Goal: Task Accomplishment & Management: Use online tool/utility

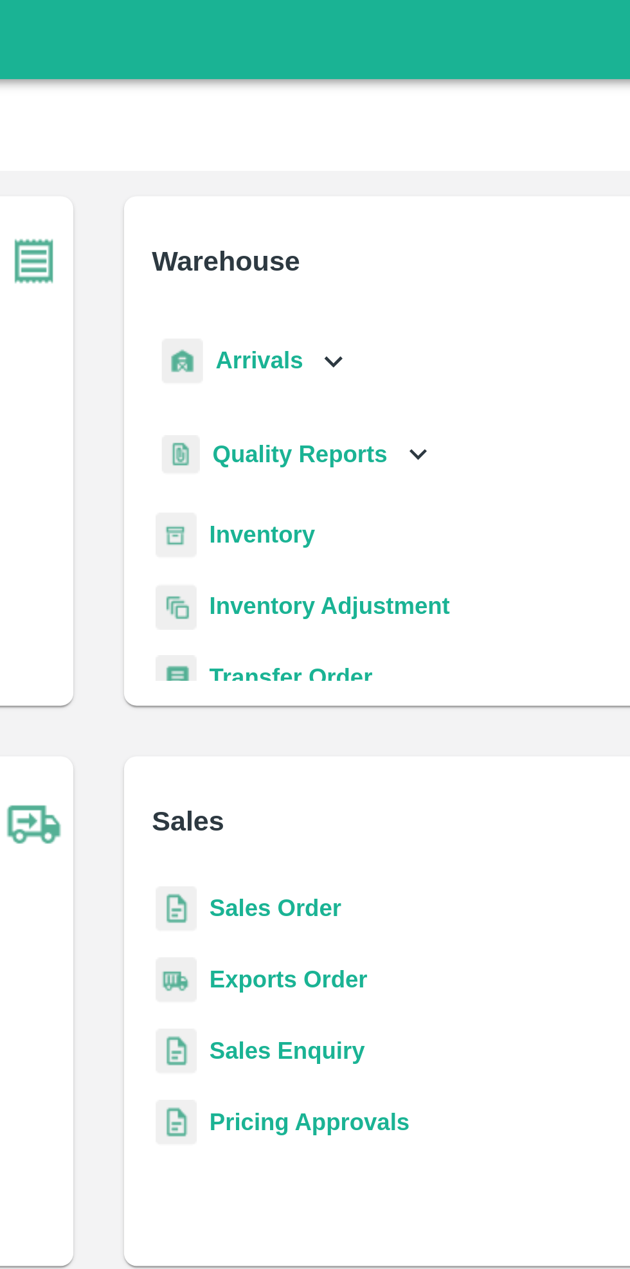
click at [386, 214] on b "Inventory" at bounding box center [381, 217] width 43 height 10
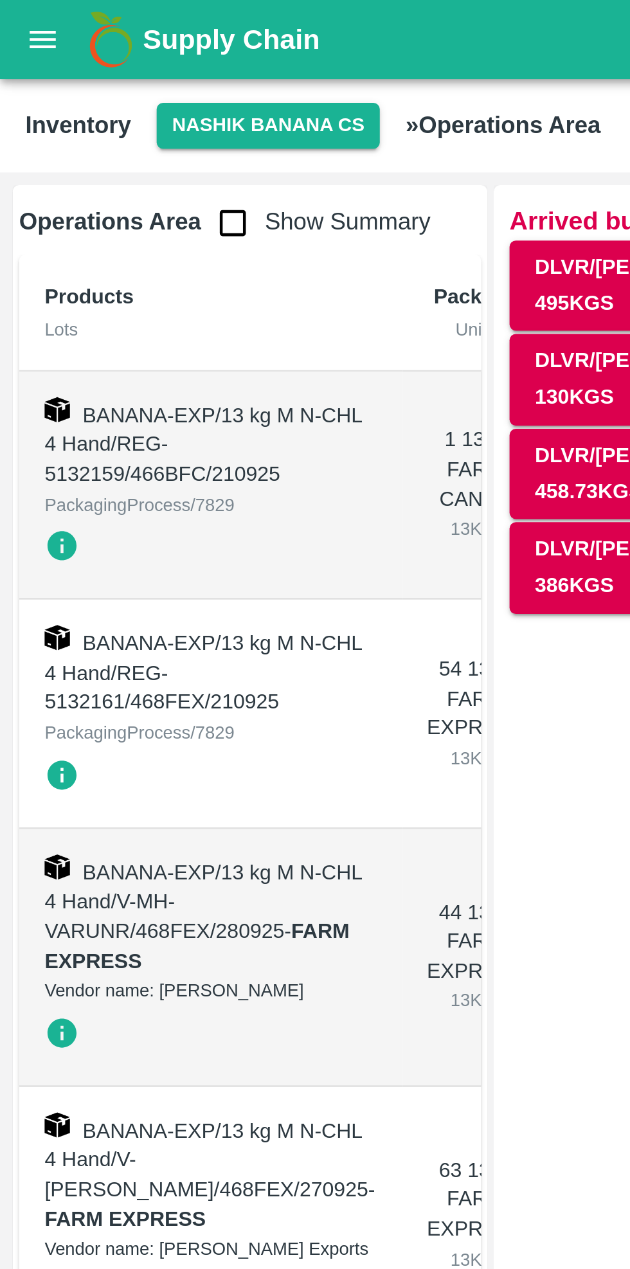
click at [116, 46] on button "Nashik Banana CS" at bounding box center [109, 51] width 91 height 19
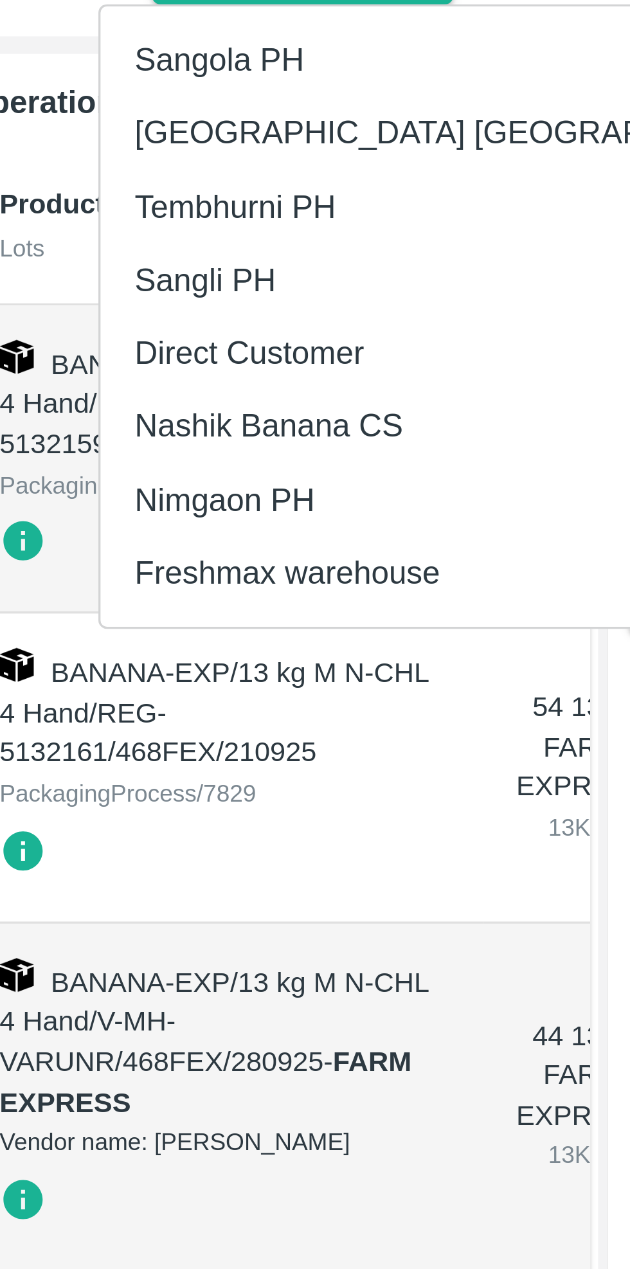
click at [106, 128] on li "Tembhurni PH" at bounding box center [159, 122] width 222 height 22
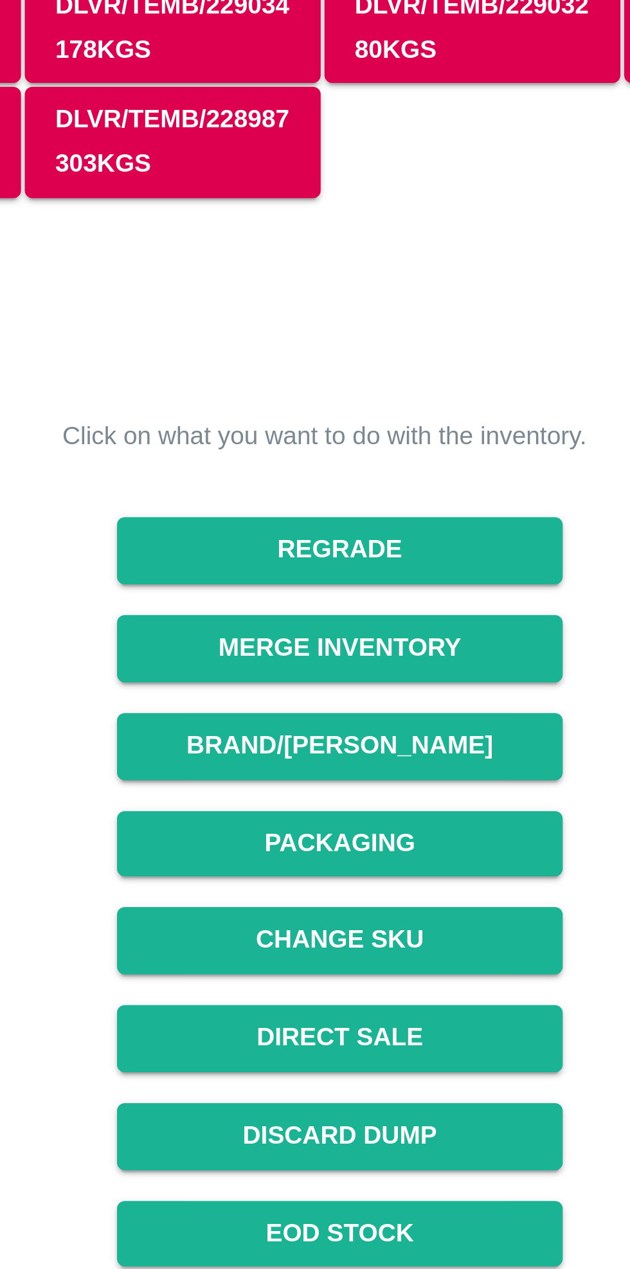
click at [436, 386] on button "Packaging" at bounding box center [412, 389] width 148 height 22
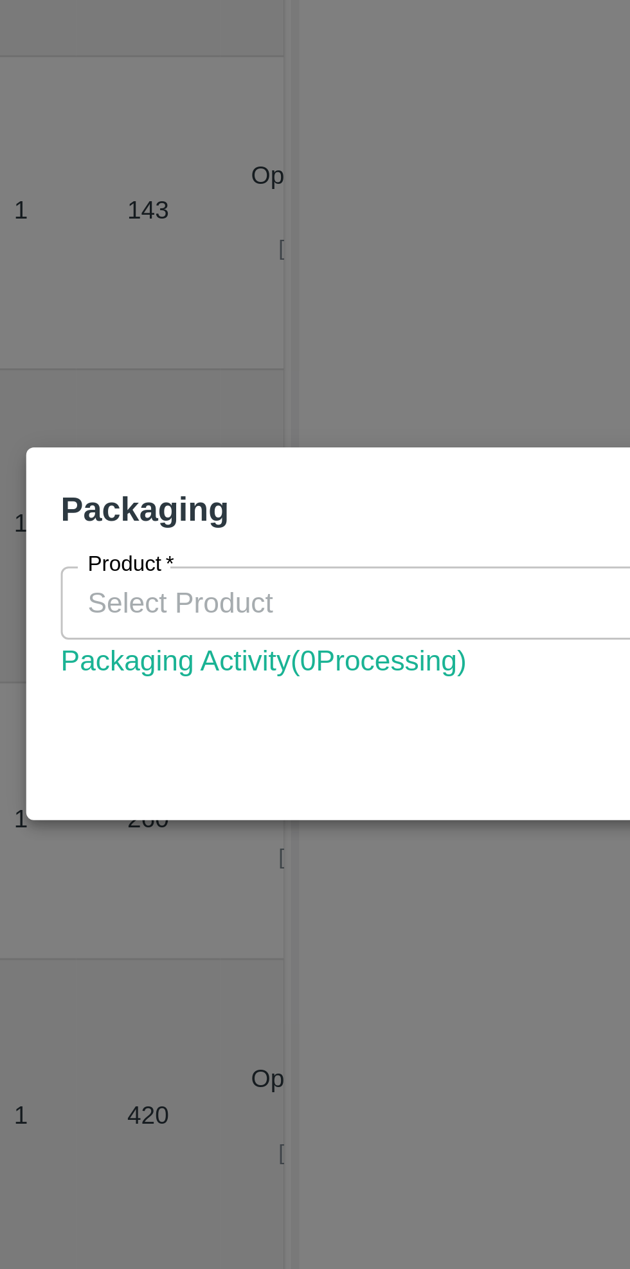
click at [254, 605] on div "Packaging" at bounding box center [300, 589] width 378 height 33
click at [255, 629] on input "Product   *" at bounding box center [304, 624] width 359 height 17
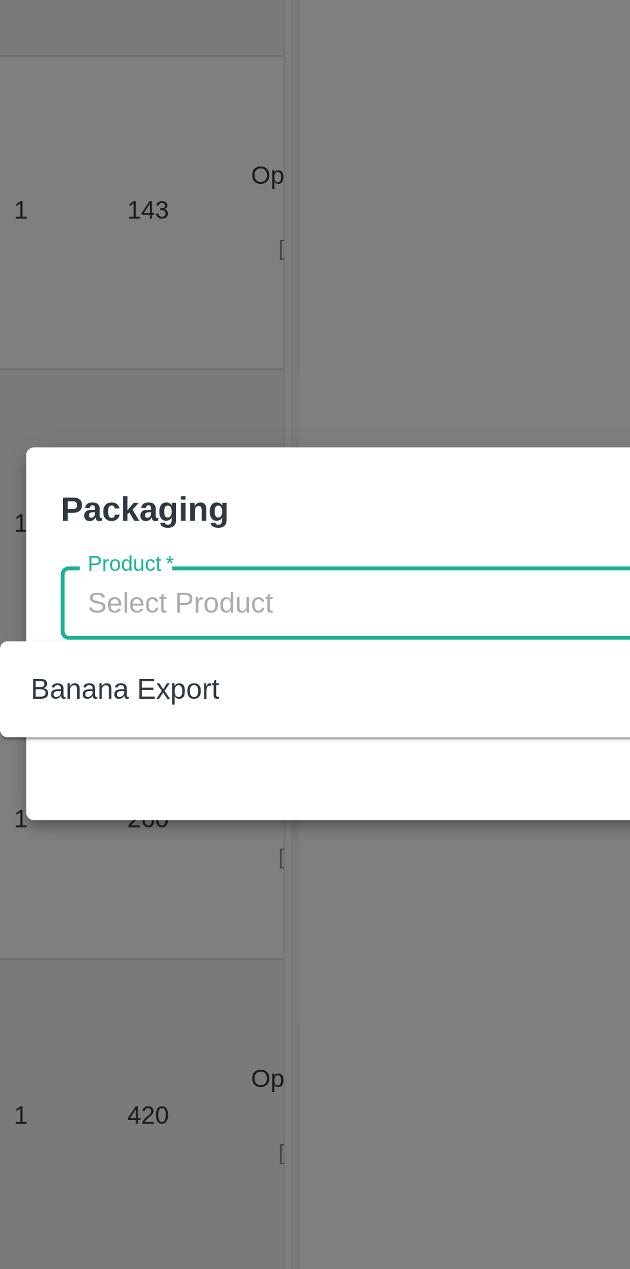
click at [262, 625] on input "Product   *" at bounding box center [304, 624] width 359 height 17
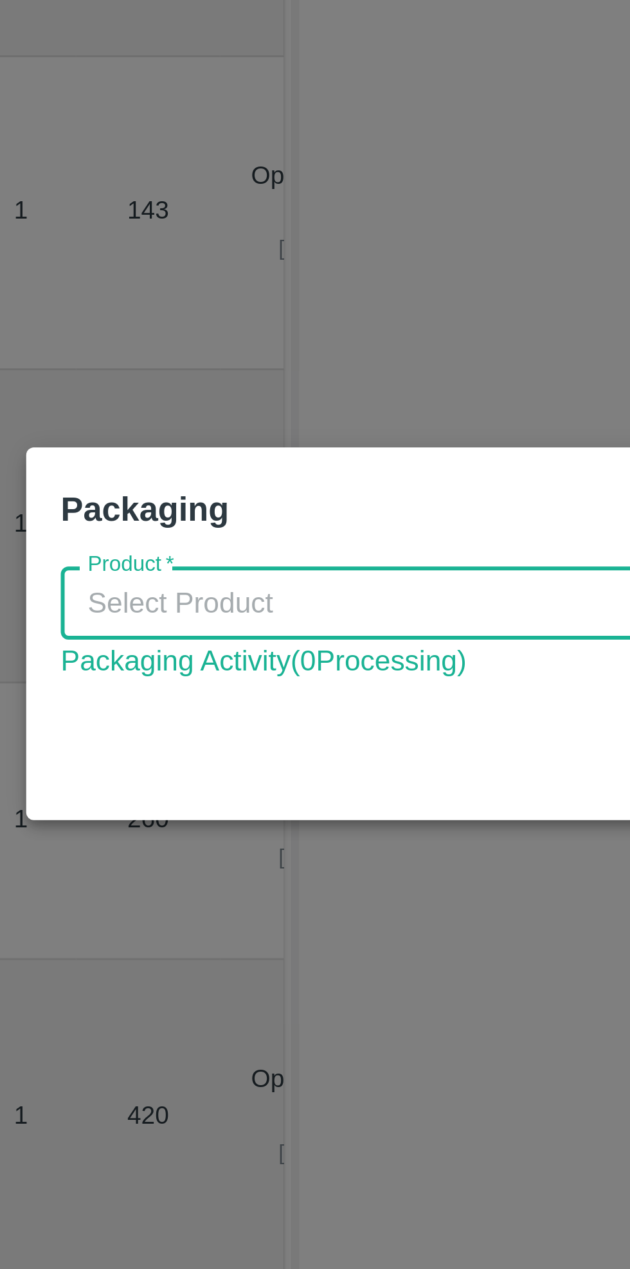
click at [262, 625] on input "Product   *" at bounding box center [304, 624] width 359 height 17
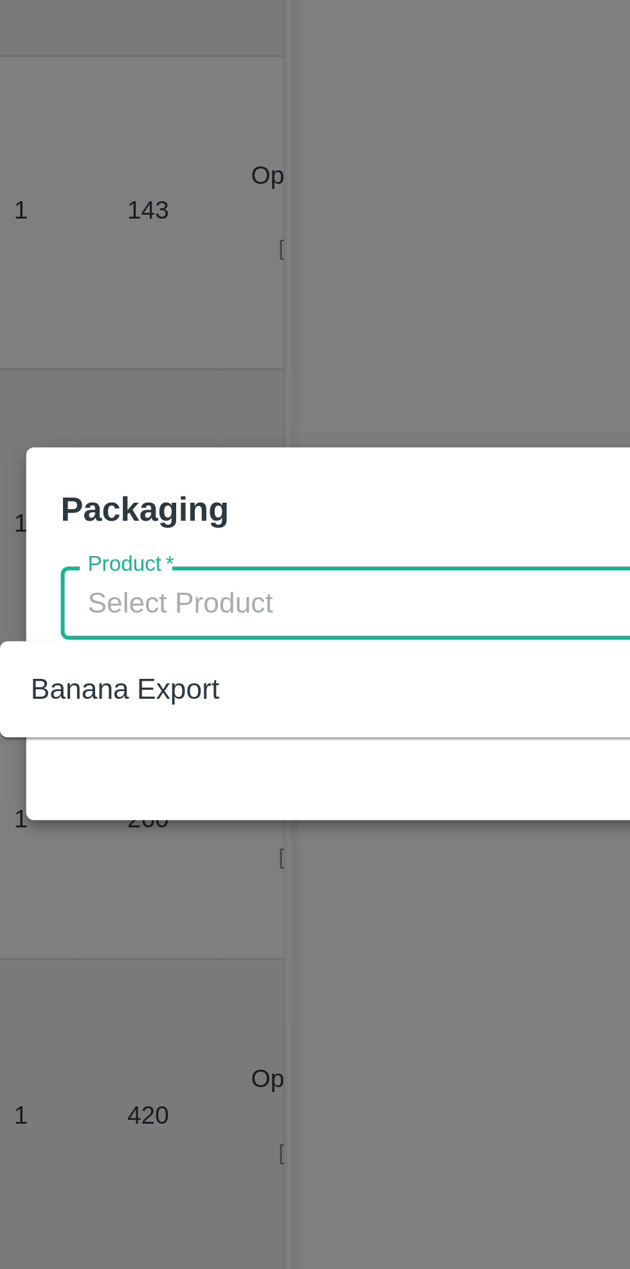
click at [140, 657] on div "Banana Export" at bounding box center [142, 653] width 63 height 14
type input "Banana Export"
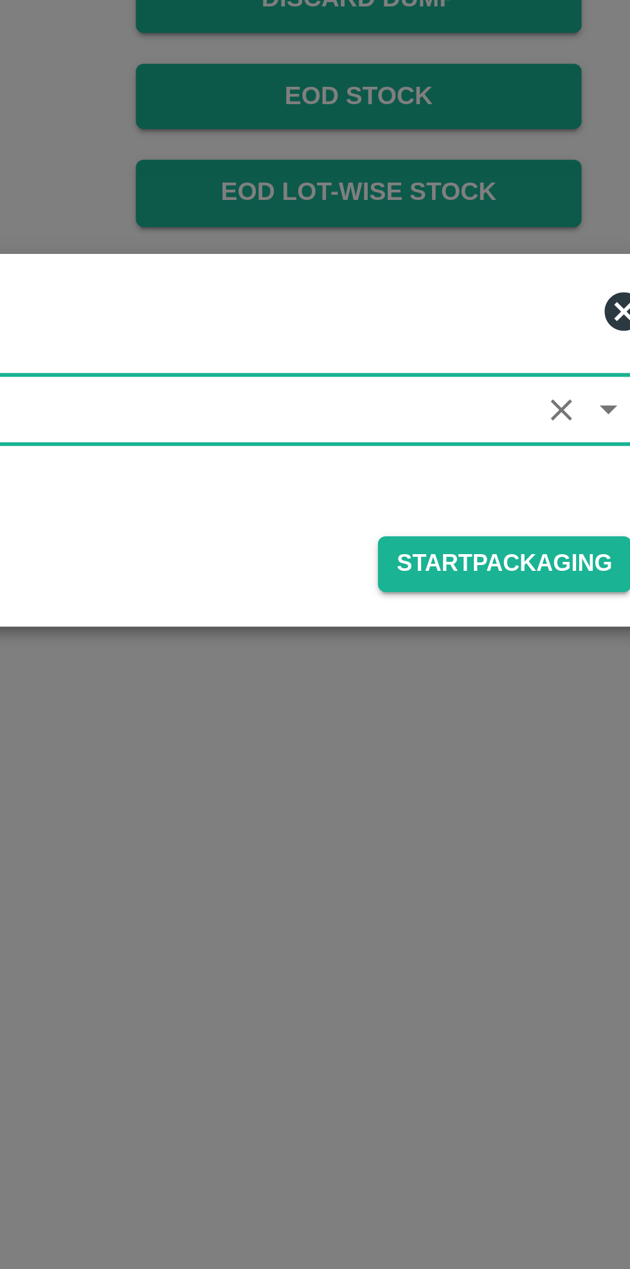
click at [473, 676] on button "Start Packaging" at bounding box center [461, 675] width 85 height 19
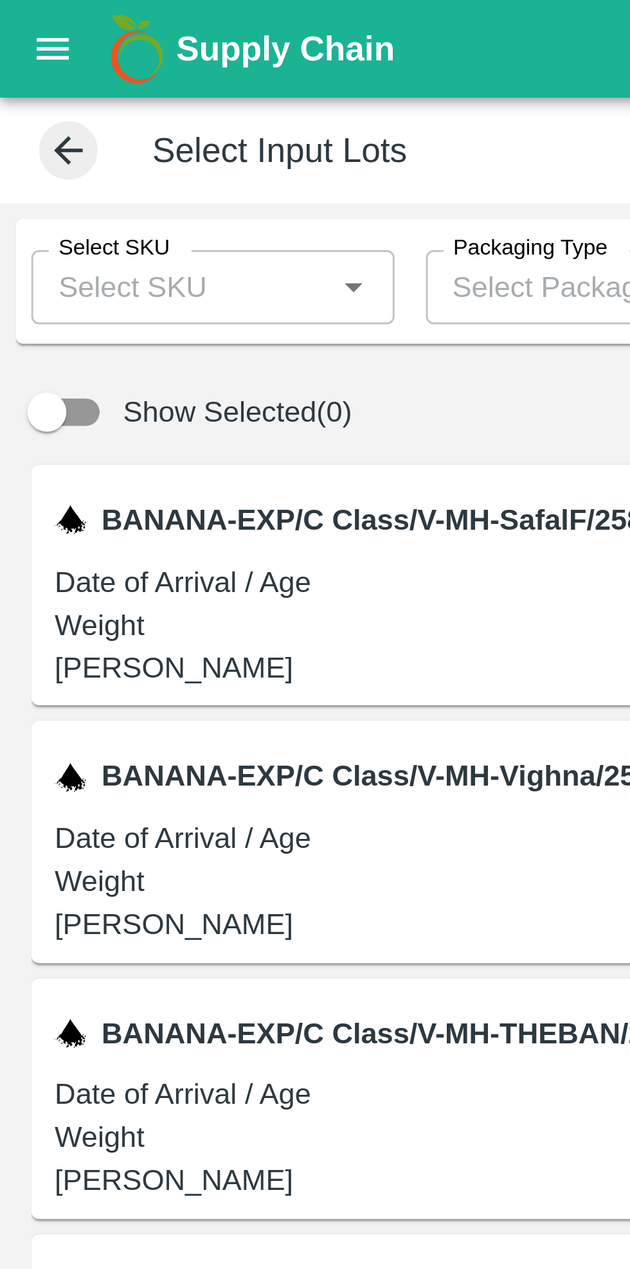
click at [93, 99] on input "Select SKU" at bounding box center [59, 94] width 91 height 17
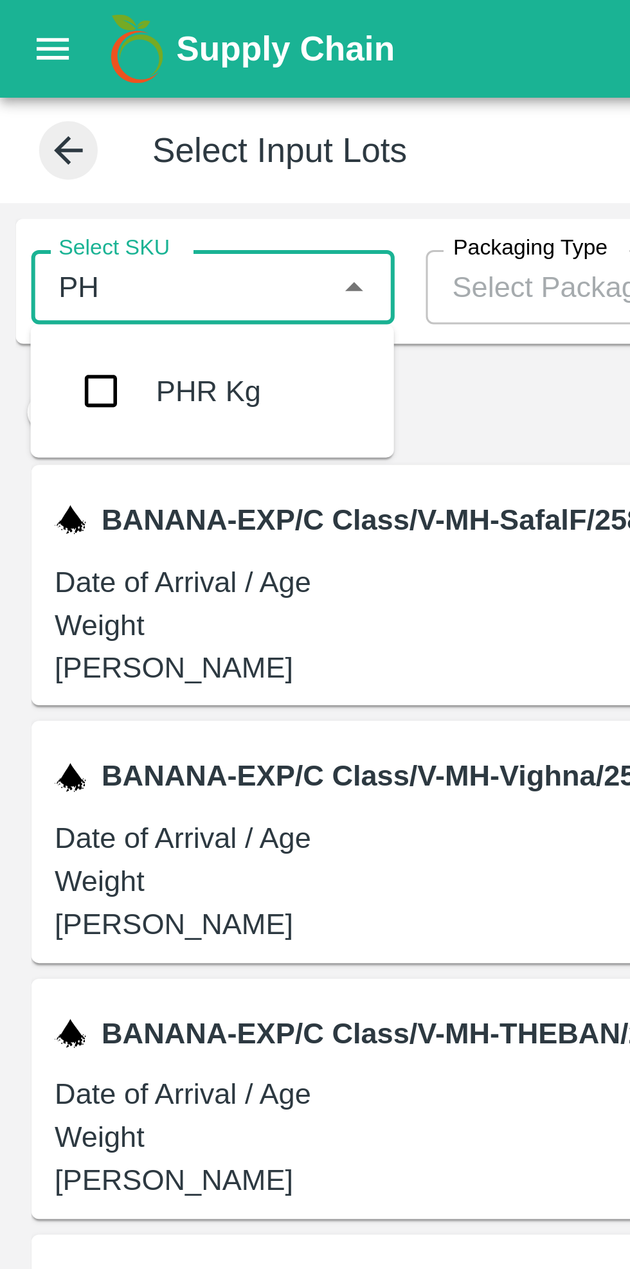
type input "PHR"
click at [34, 125] on input "checkbox" at bounding box center [34, 129] width 26 height 26
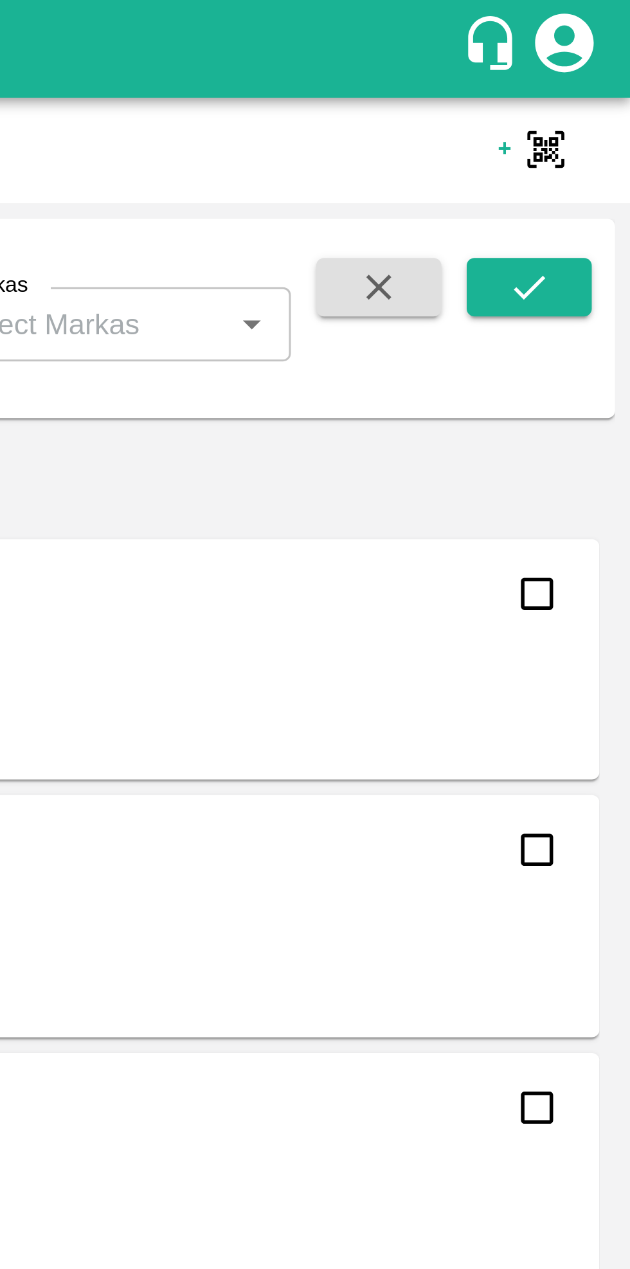
click at [598, 102] on icon "submit" at bounding box center [596, 94] width 14 height 14
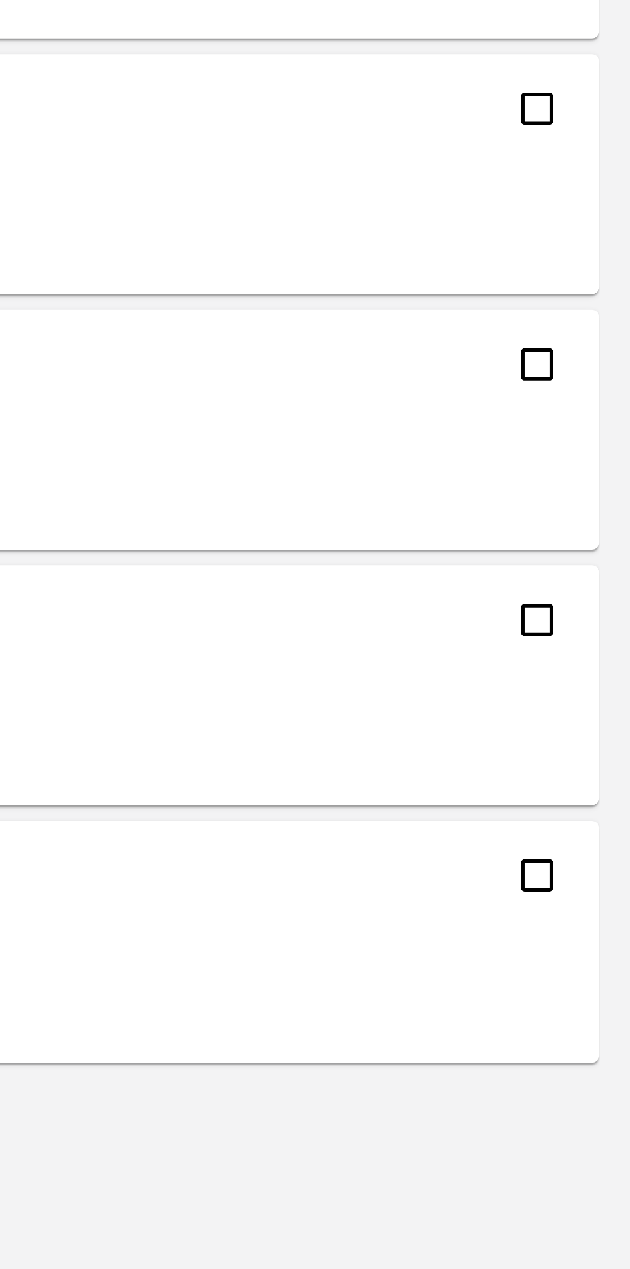
click at [600, 958] on input "checkbox" at bounding box center [599, 954] width 26 height 26
checkbox input "true"
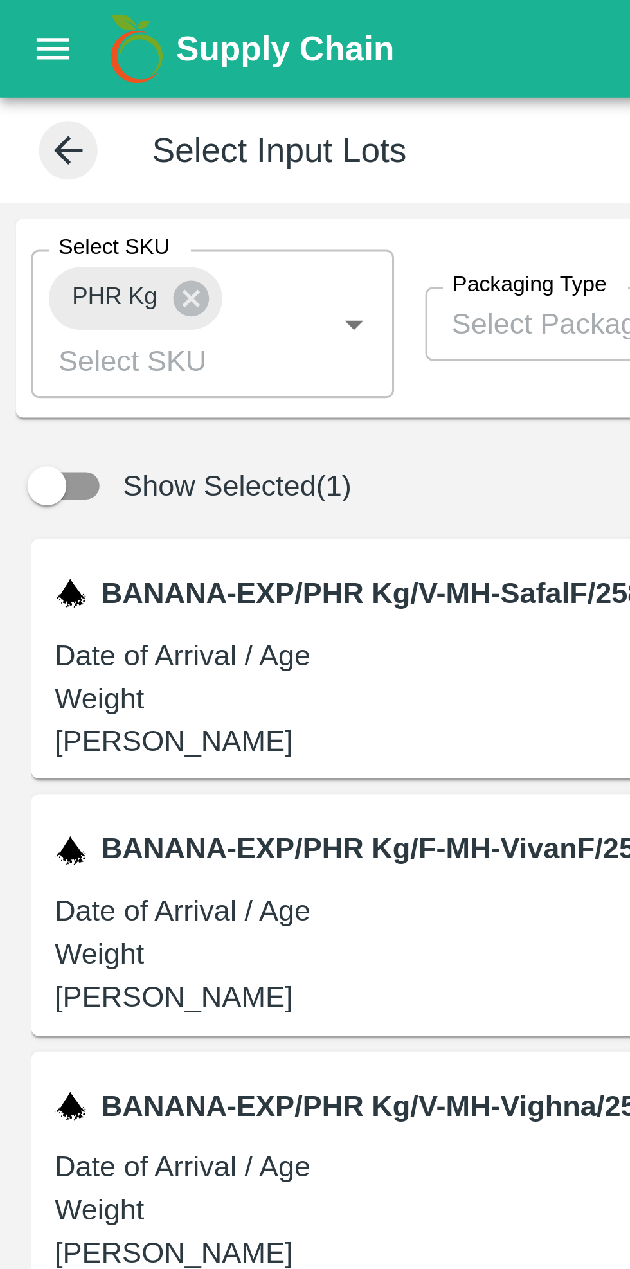
click at [60, 96] on icon at bounding box center [63, 99] width 12 height 12
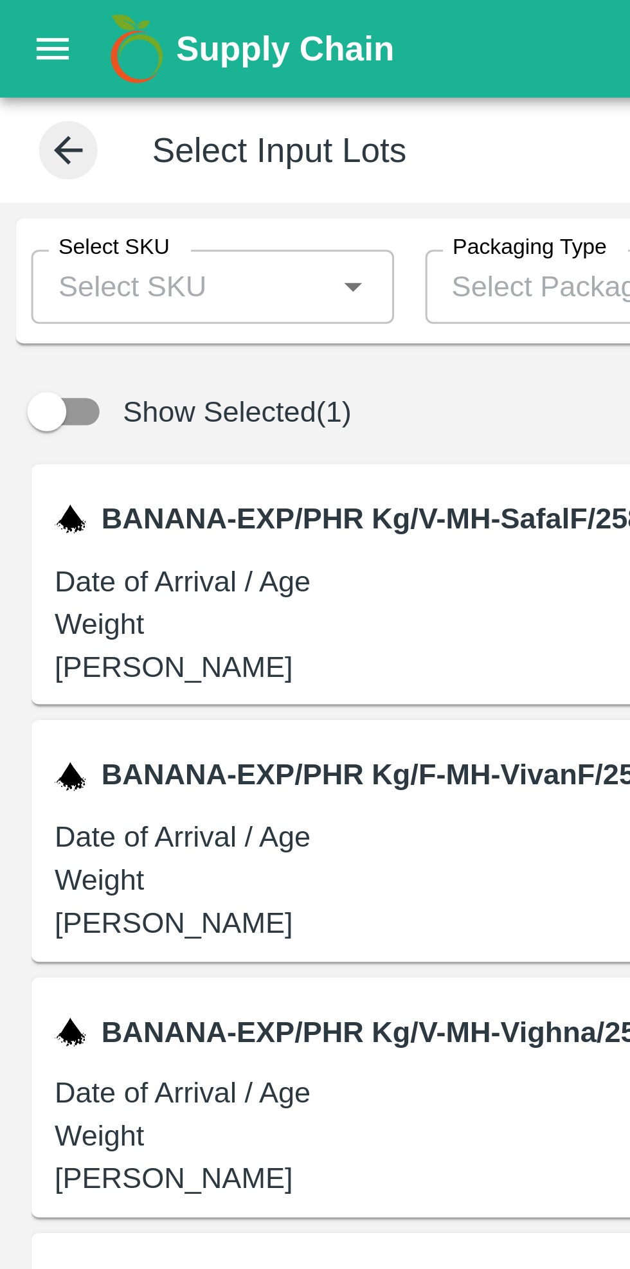
click at [18, 51] on icon at bounding box center [22, 49] width 14 height 14
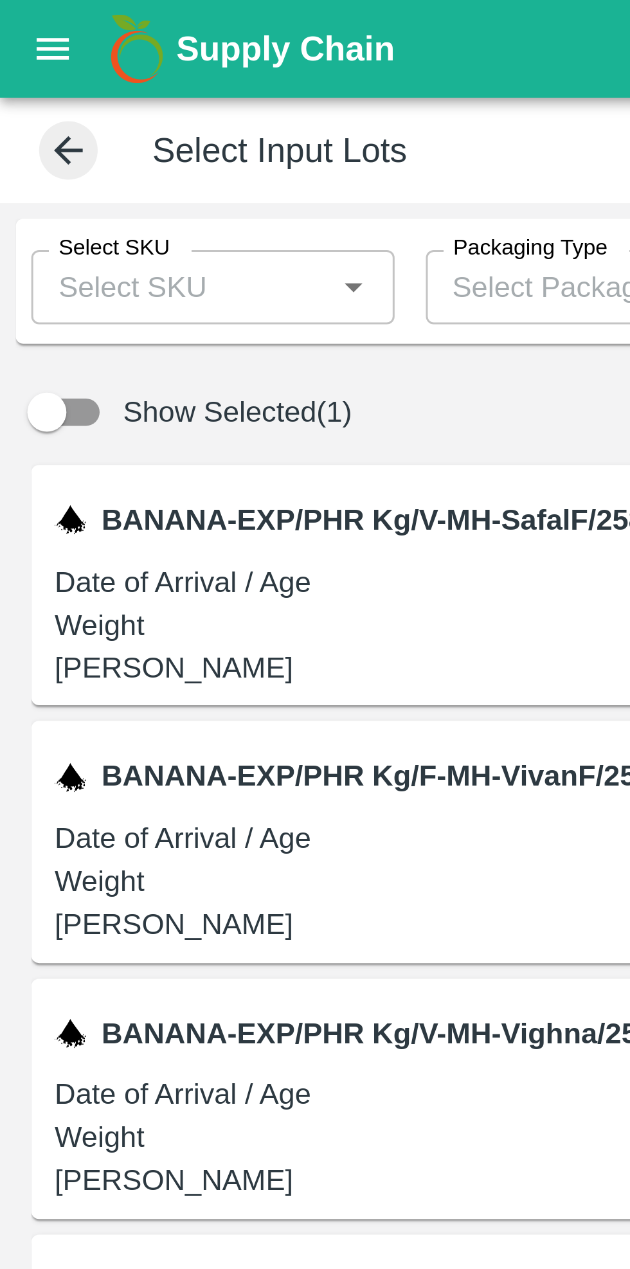
click at [19, 58] on div "Select Input Lots" at bounding box center [293, 49] width 566 height 19
click at [16, 52] on icon at bounding box center [22, 49] width 14 height 14
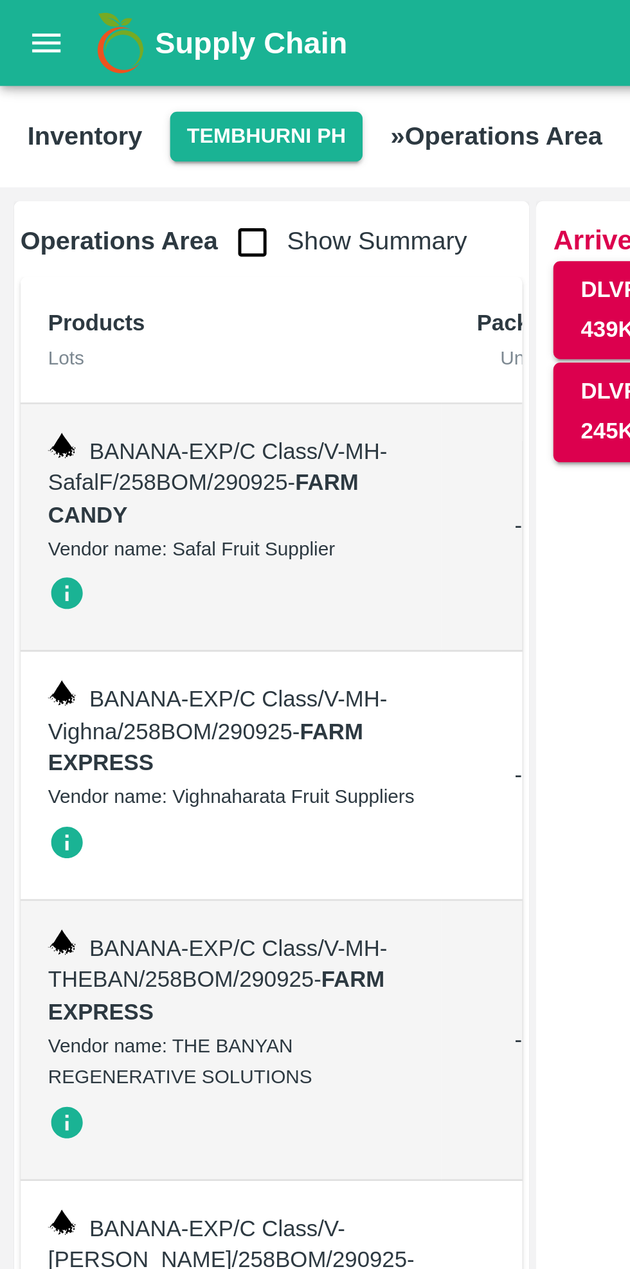
click at [103, 42] on button "Tembhurni PH" at bounding box center [100, 51] width 72 height 19
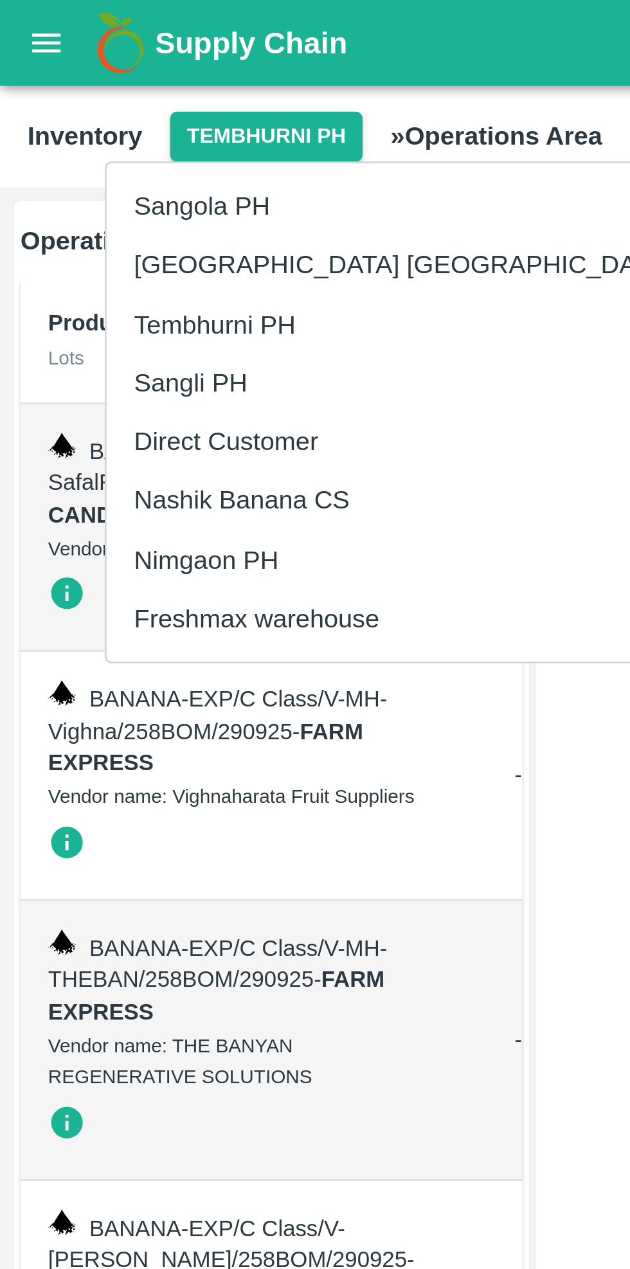
click at [175, 95] on div at bounding box center [315, 634] width 630 height 1269
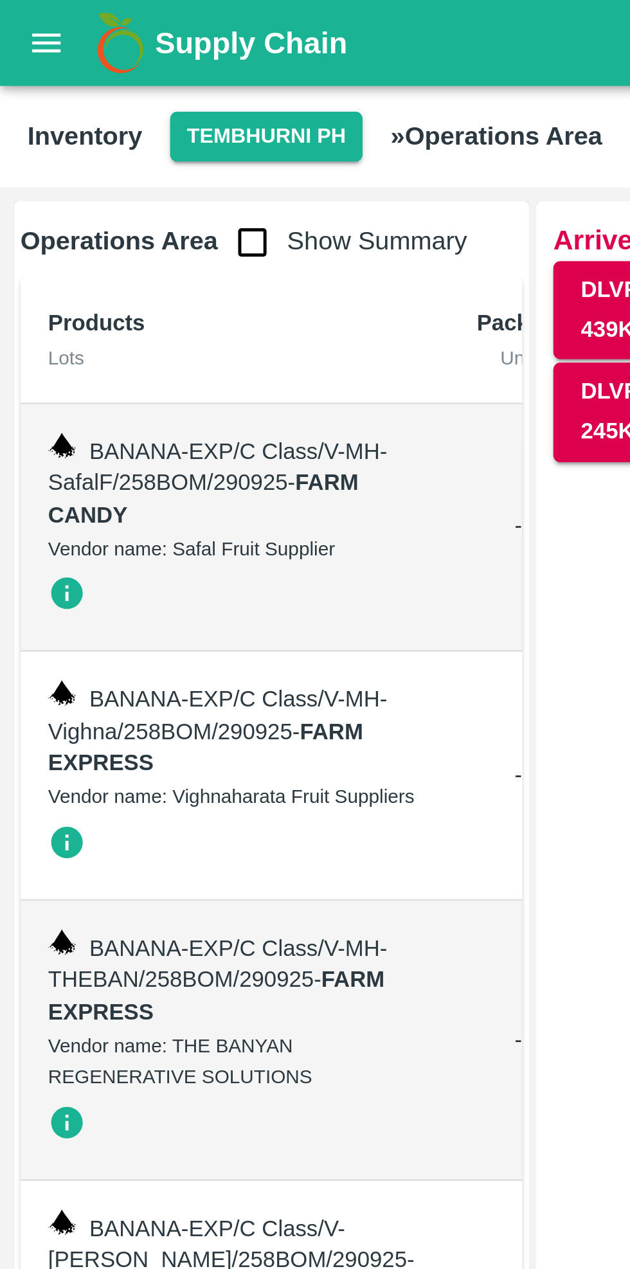
click at [85, 98] on input "checkbox" at bounding box center [95, 91] width 26 height 26
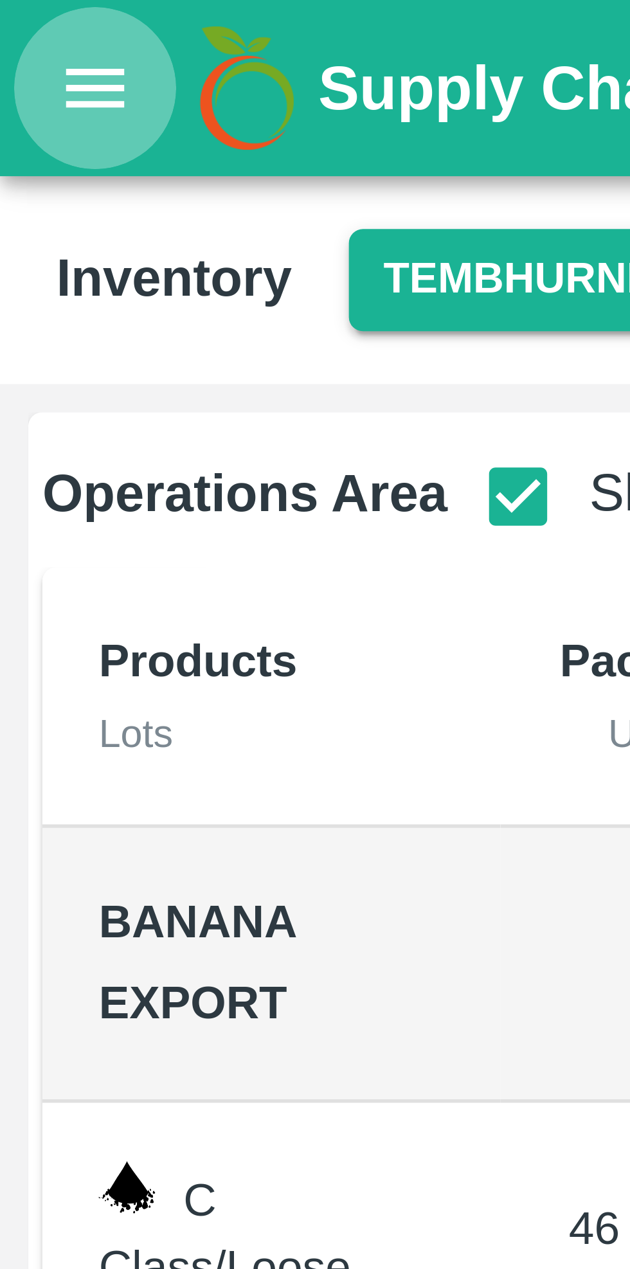
click at [21, 19] on icon "open drawer" at bounding box center [17, 15] width 11 height 7
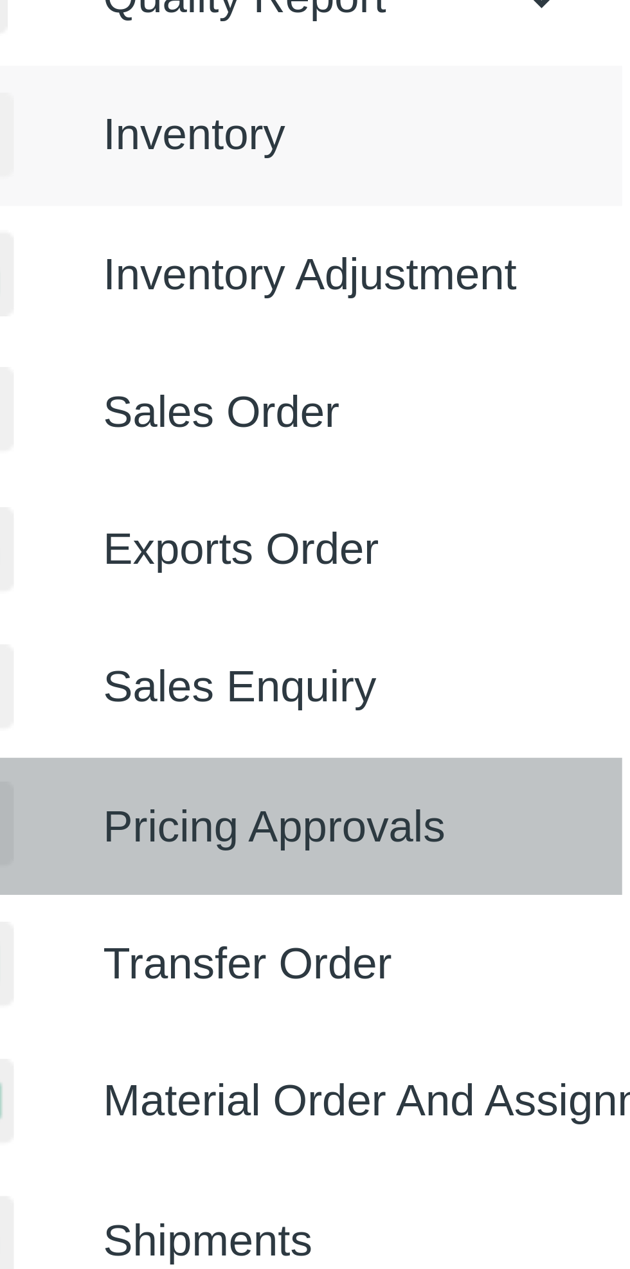
scroll to position [0, 14]
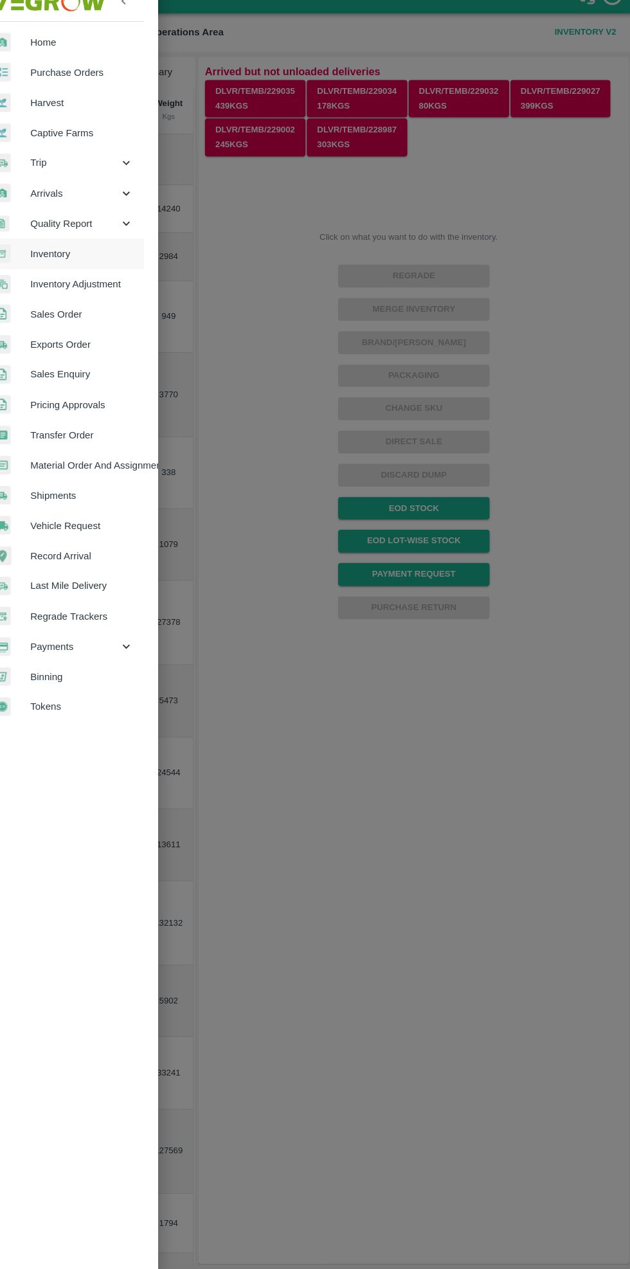
click at [421, 717] on div at bounding box center [315, 634] width 630 height 1269
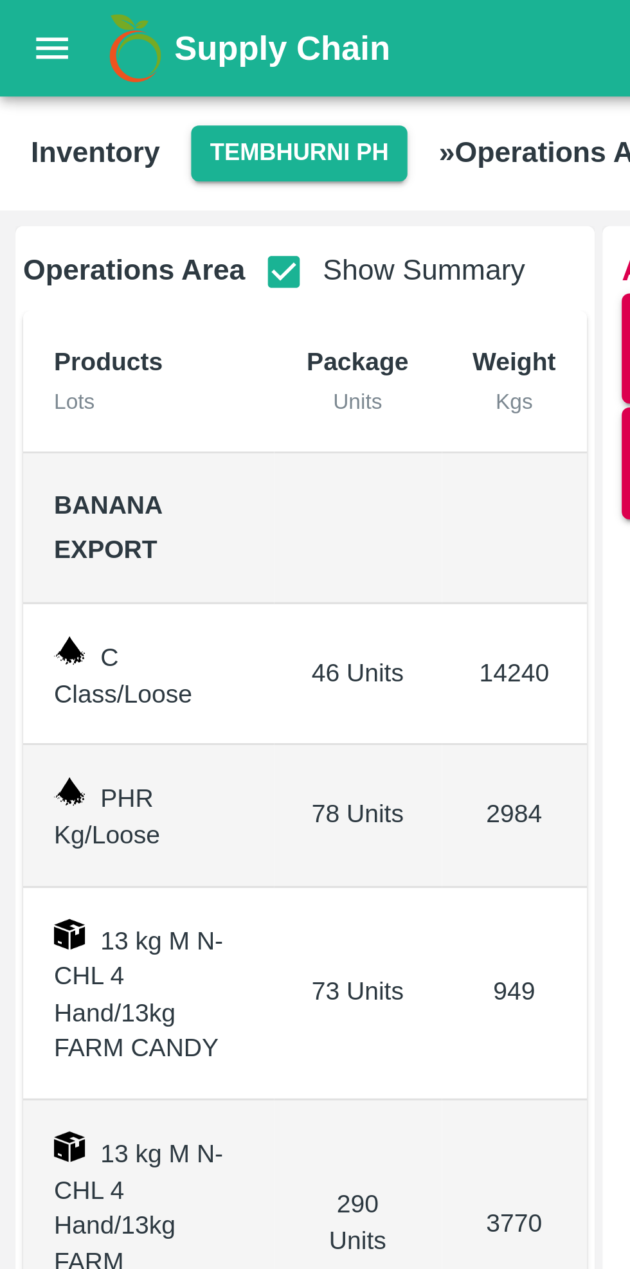
click at [98, 89] on input "checkbox" at bounding box center [95, 91] width 26 height 26
checkbox input "false"
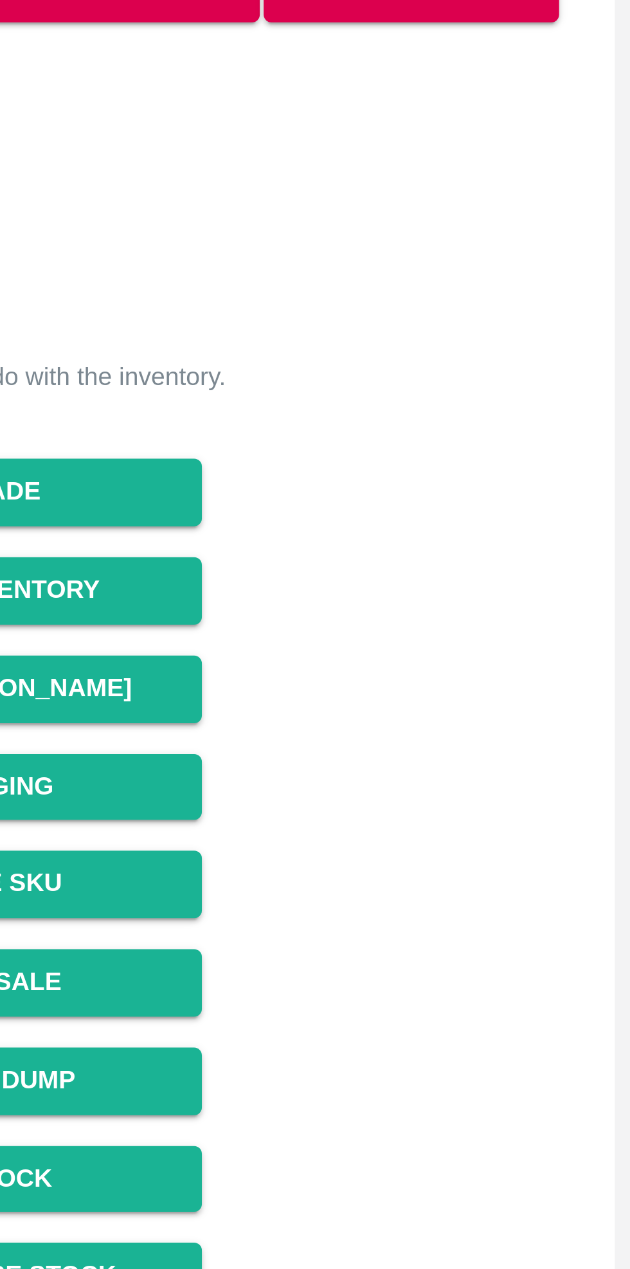
scroll to position [0, 0]
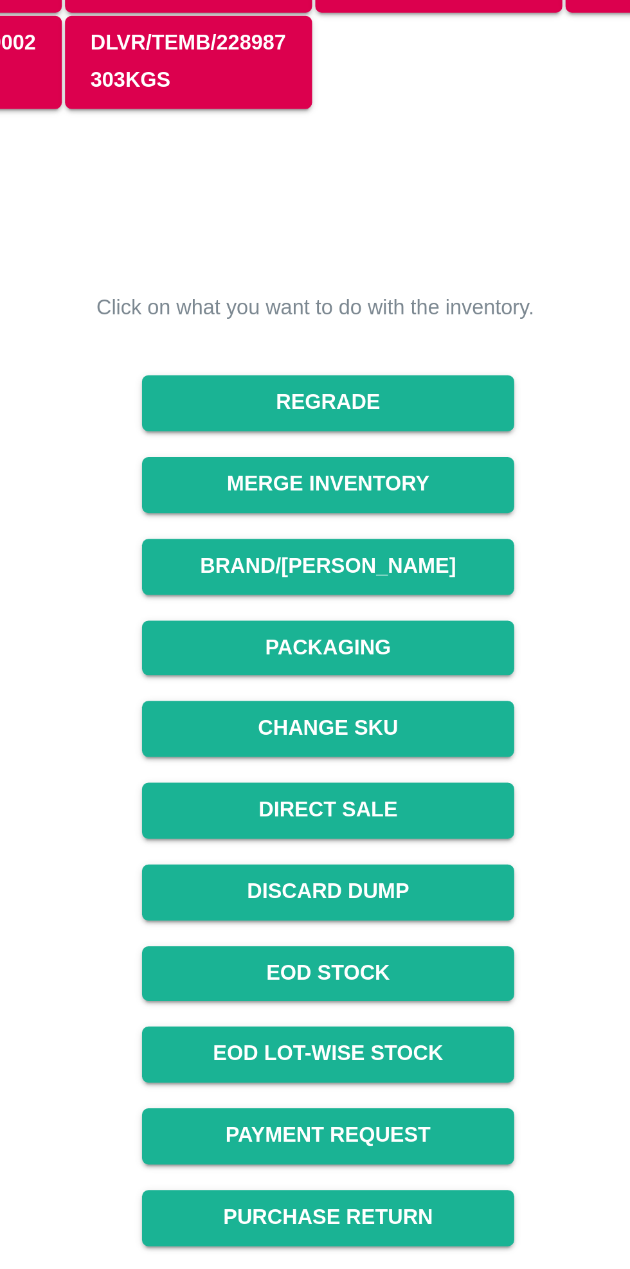
click at [384, 392] on button "Packaging" at bounding box center [412, 389] width 148 height 22
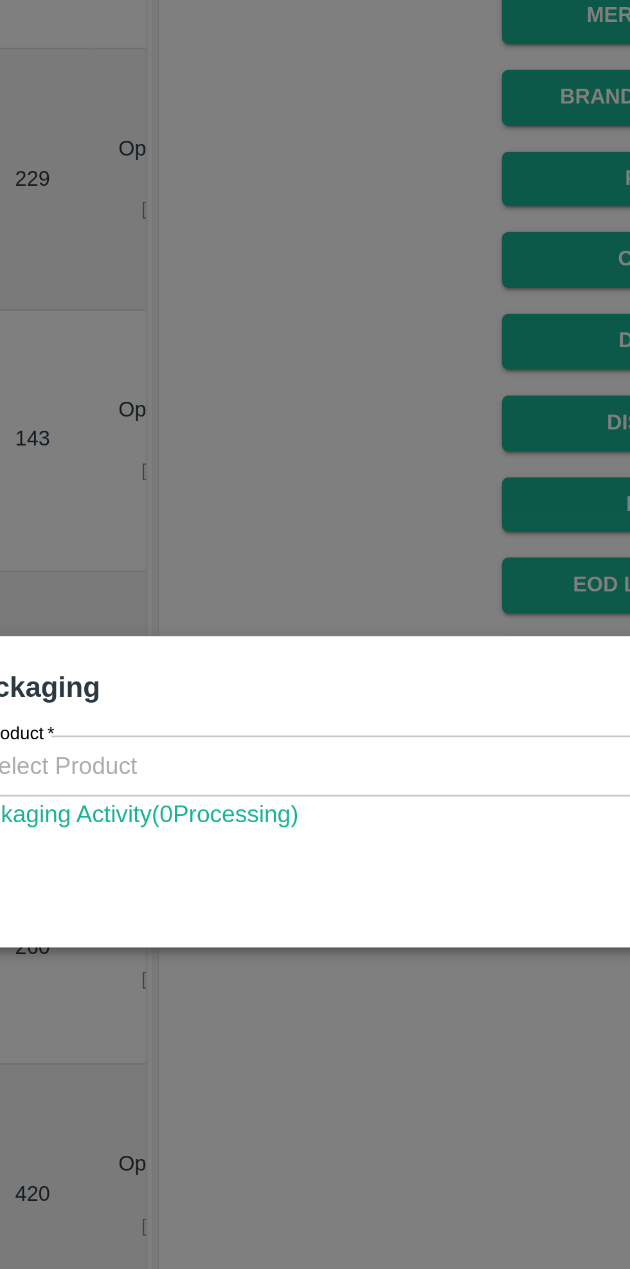
click at [211, 621] on input "Product   *" at bounding box center [304, 624] width 359 height 17
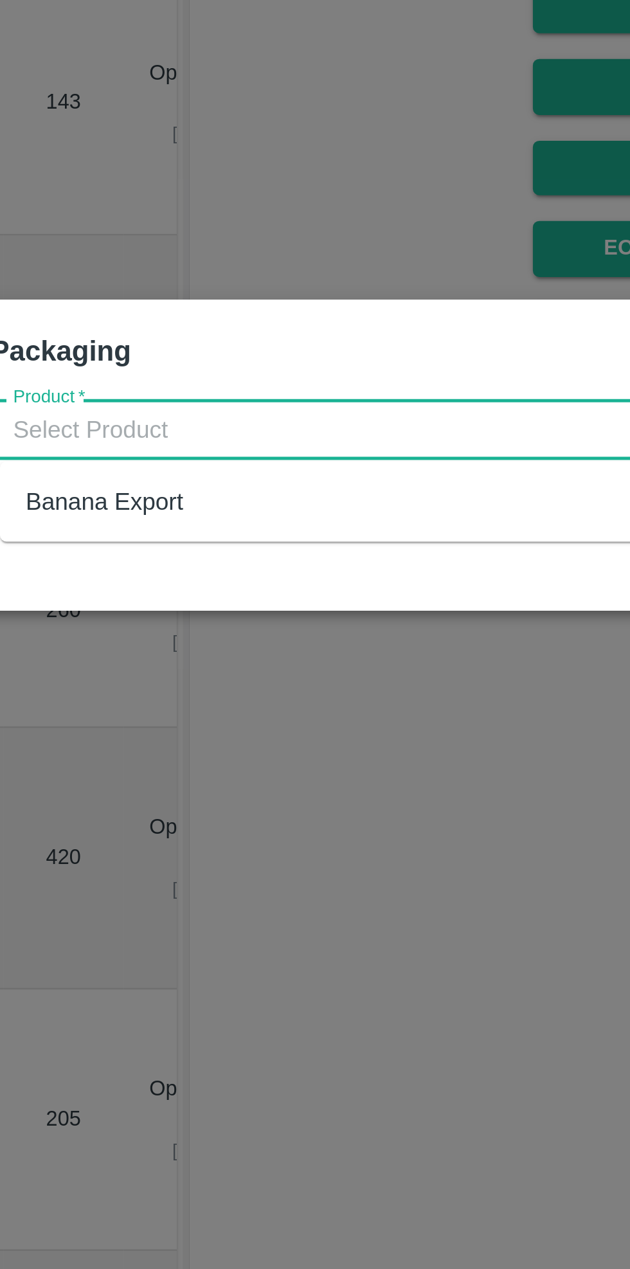
click at [166, 657] on div "Banana Export" at bounding box center [166, 653] width 63 height 14
type input "Banana Export"
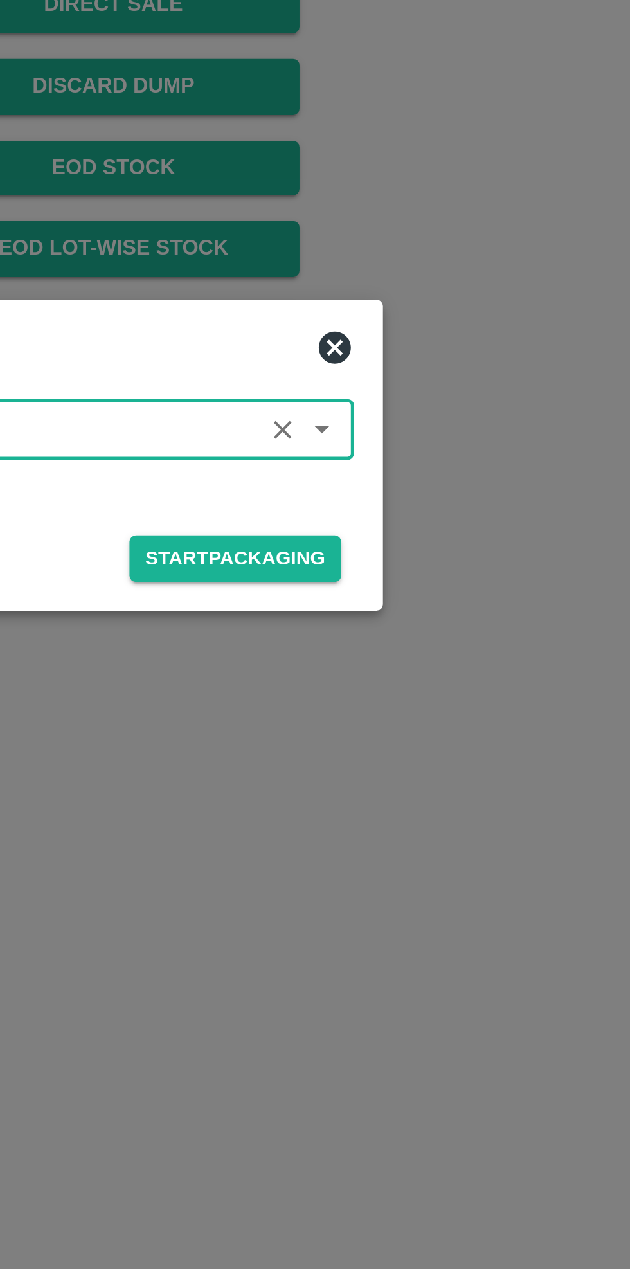
click at [481, 680] on button "Start Packaging" at bounding box center [461, 675] width 85 height 19
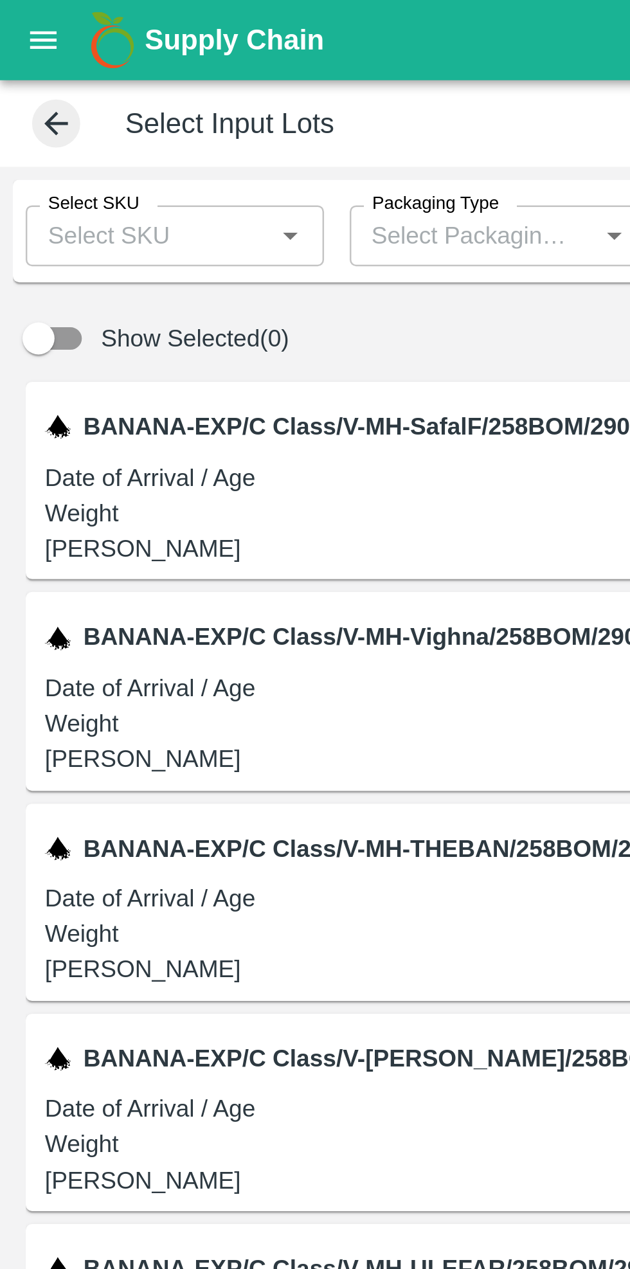
click at [49, 98] on input "Select SKU" at bounding box center [59, 94] width 91 height 17
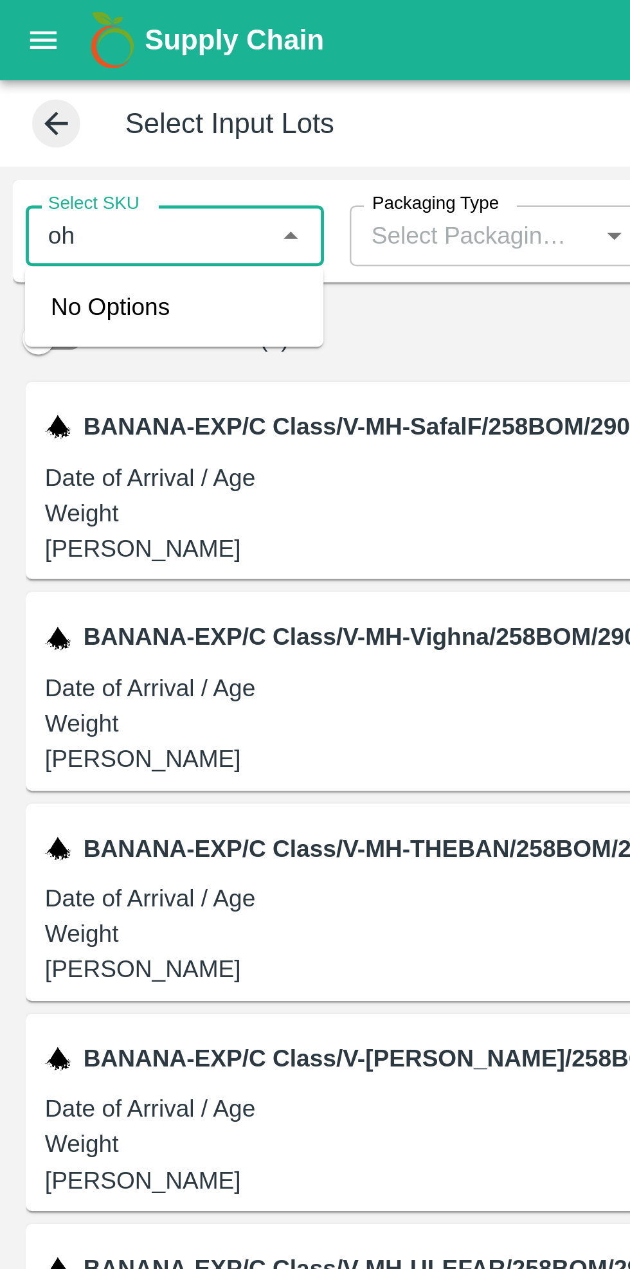
type input "o"
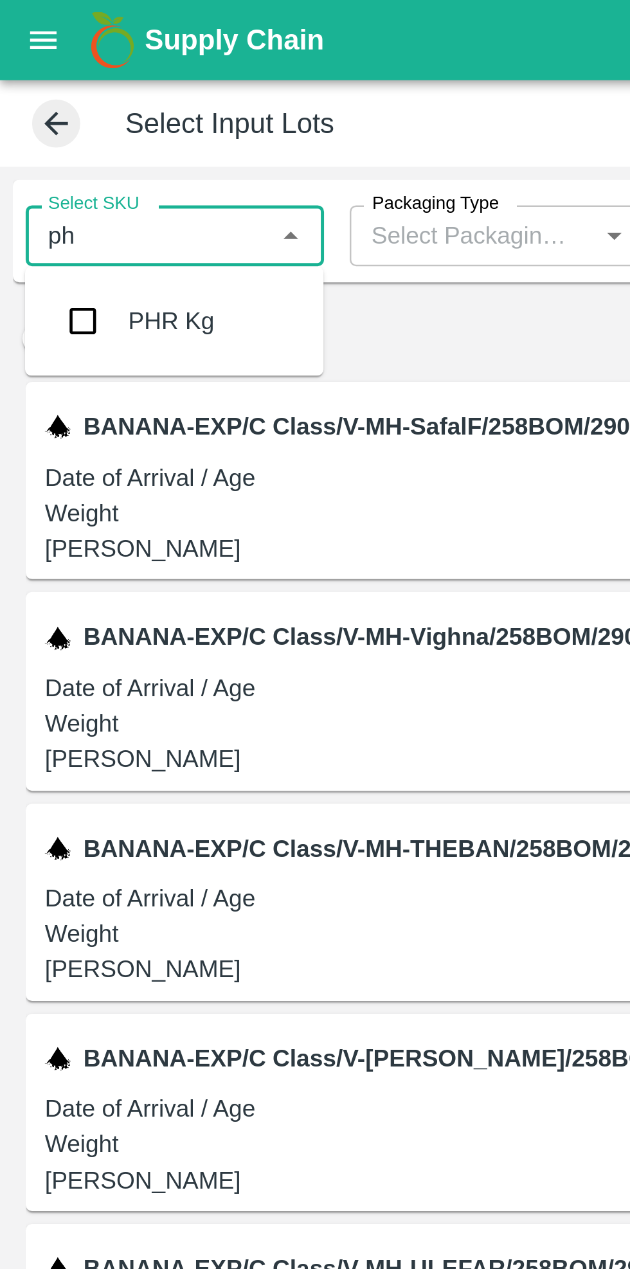
type input "phr"
click at [23, 132] on input "checkbox" at bounding box center [34, 129] width 26 height 26
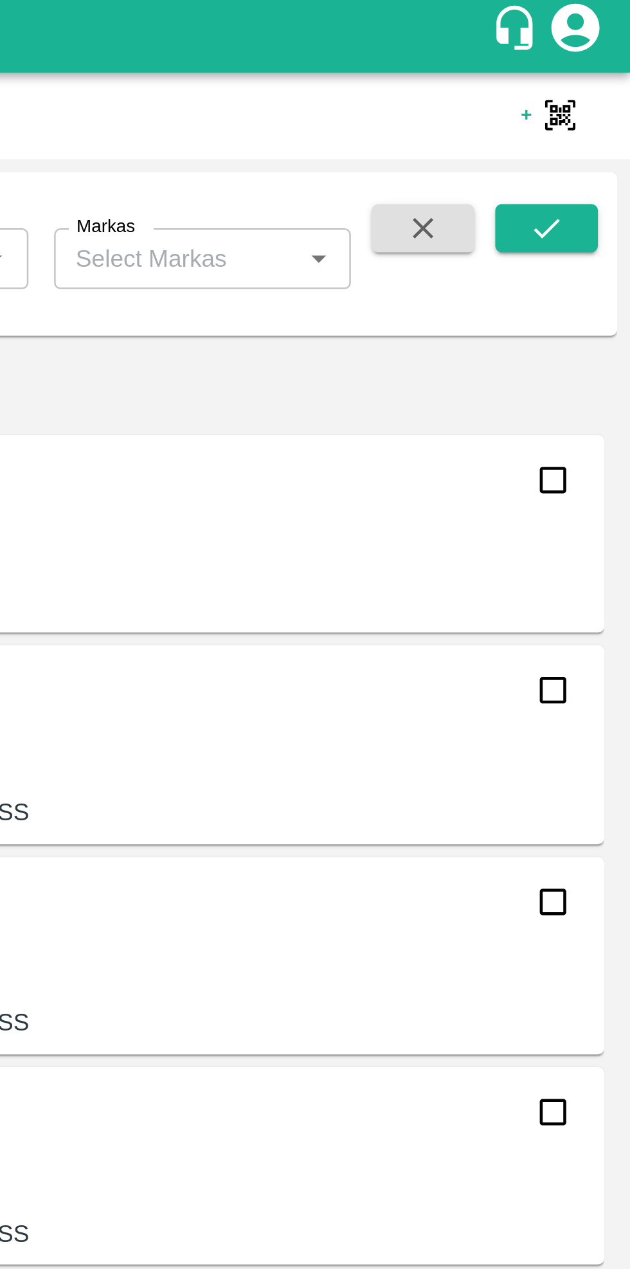
click at [591, 98] on icon "submit" at bounding box center [596, 94] width 14 height 14
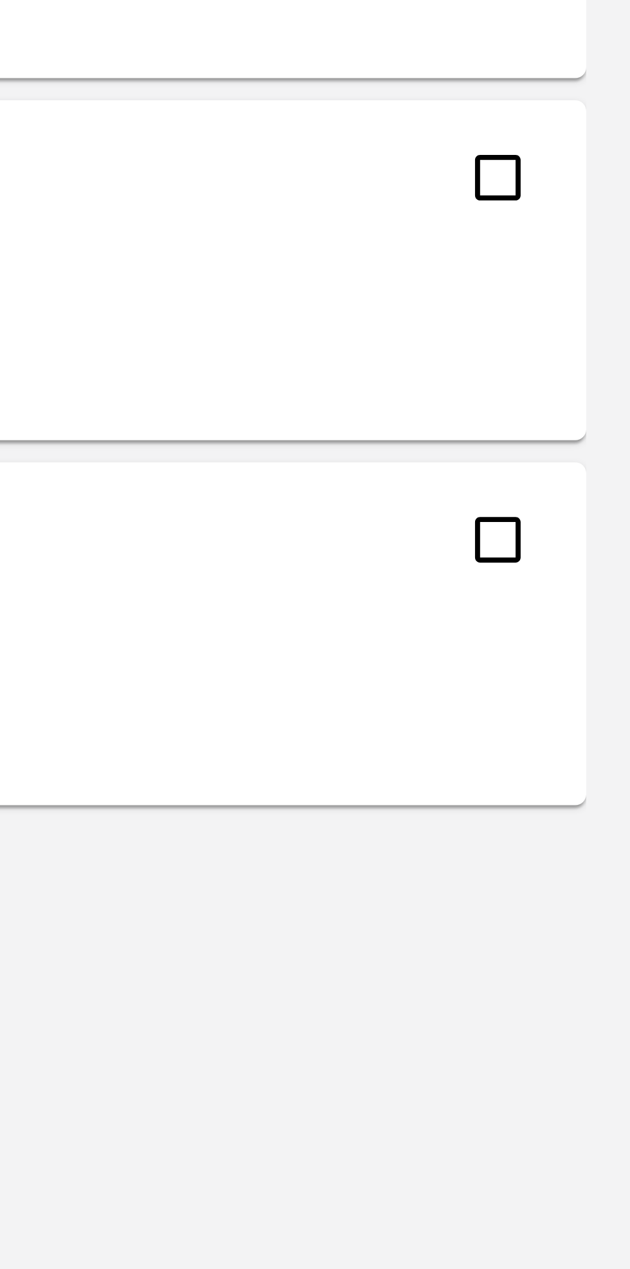
click at [602, 960] on input "checkbox" at bounding box center [599, 954] width 26 height 26
checkbox input "true"
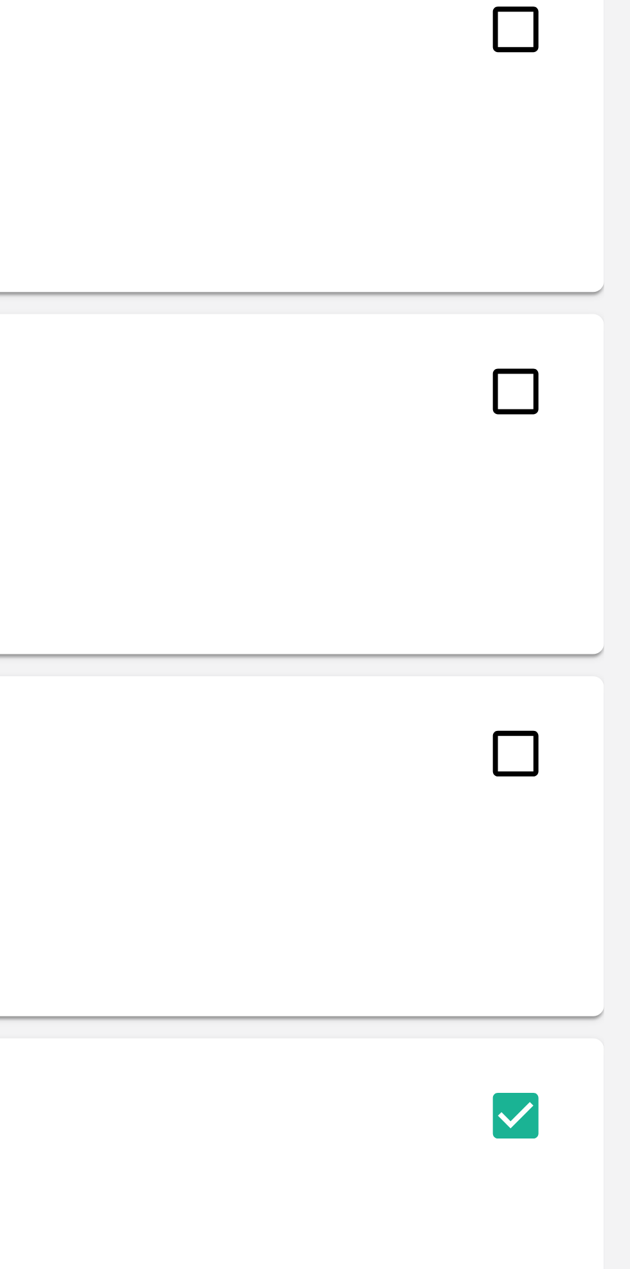
click at [597, 877] on input "checkbox" at bounding box center [599, 870] width 26 height 26
checkbox input "true"
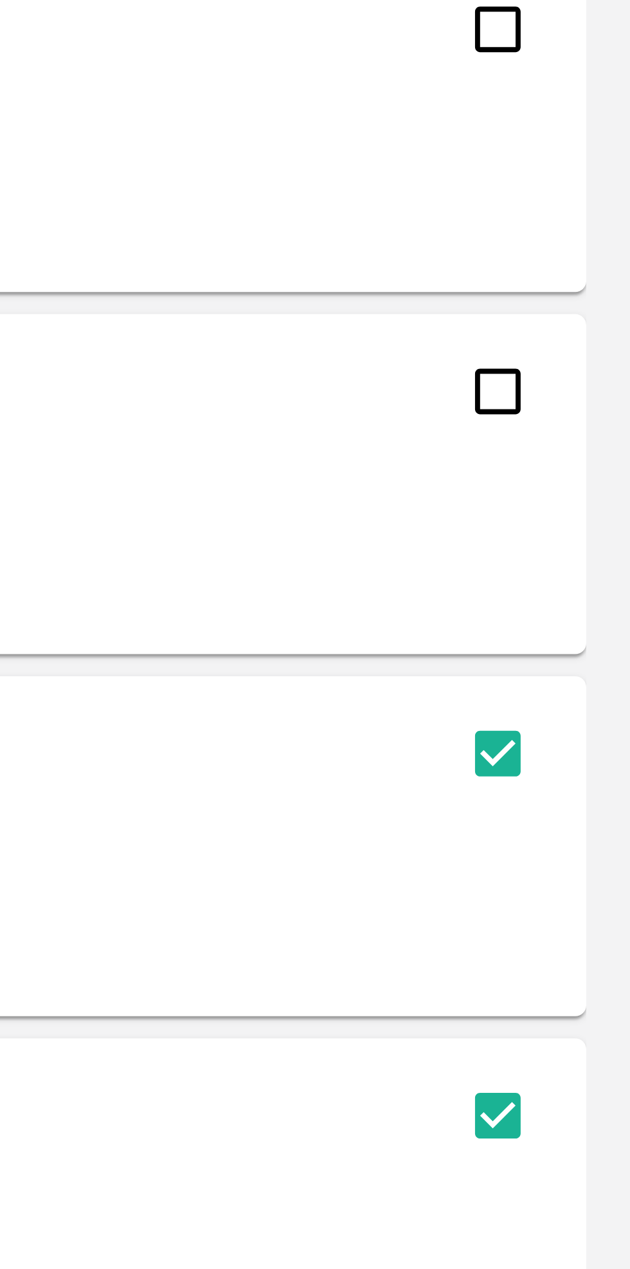
click at [602, 798] on input "checkbox" at bounding box center [599, 786] width 26 height 26
checkbox input "true"
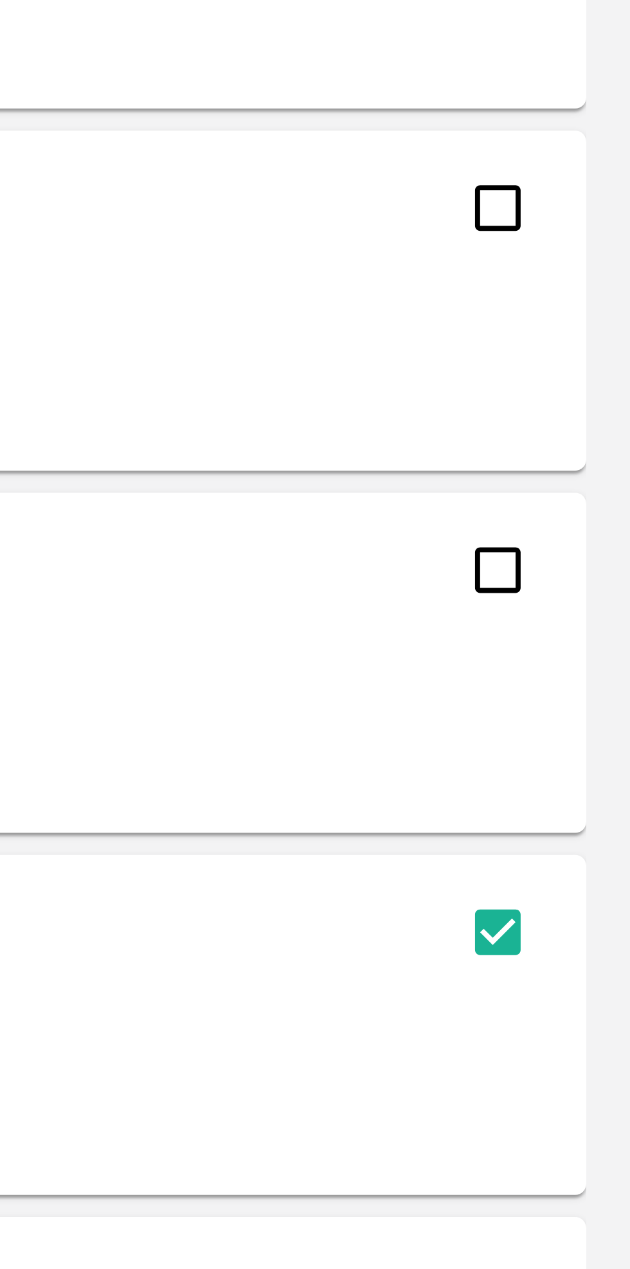
click at [591, 705] on input "checkbox" at bounding box center [599, 701] width 26 height 26
checkbox input "true"
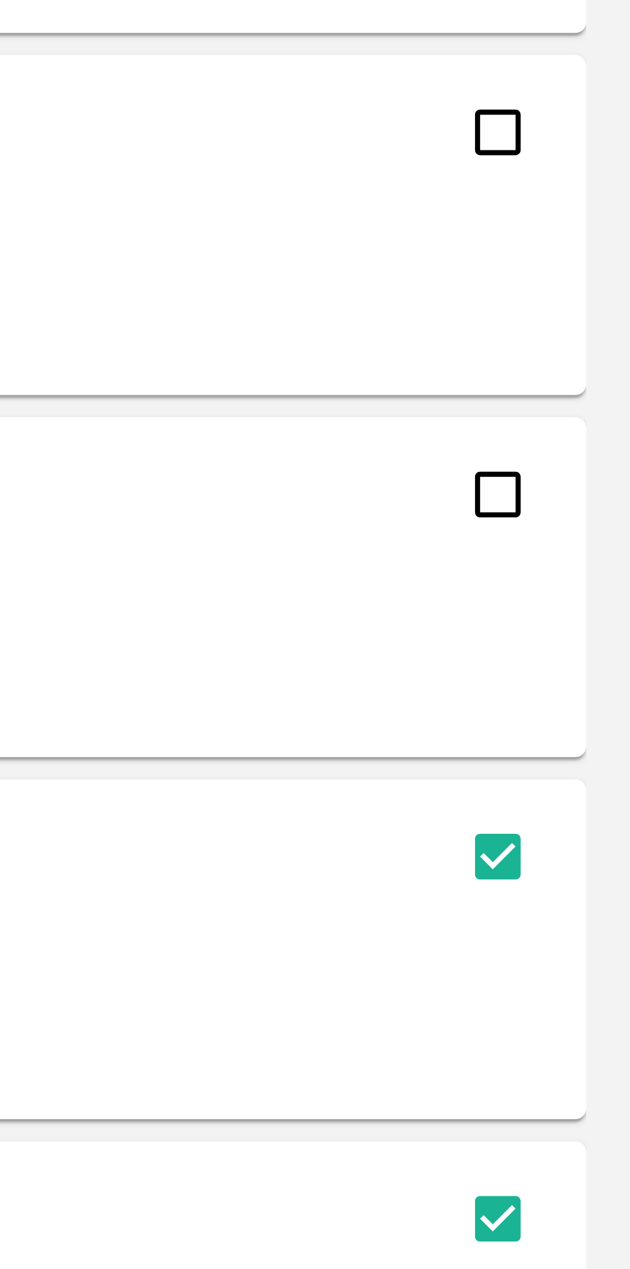
click at [595, 623] on input "checkbox" at bounding box center [599, 617] width 26 height 26
checkbox input "true"
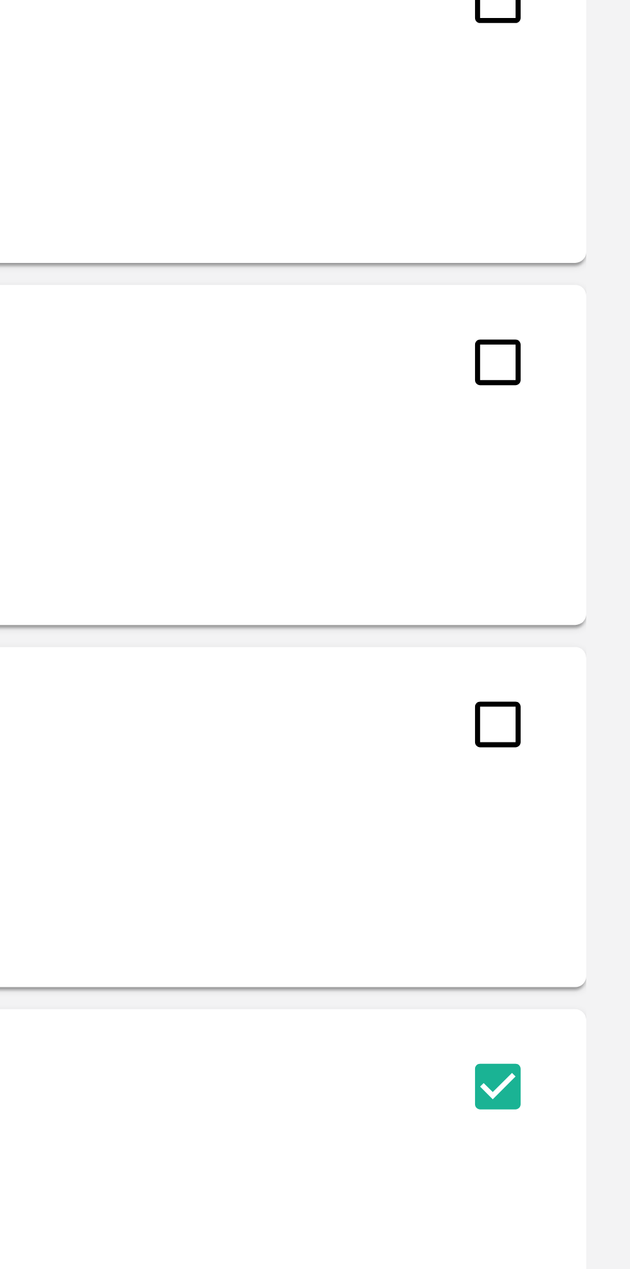
click at [607, 537] on input "checkbox" at bounding box center [599, 533] width 26 height 26
checkbox input "true"
click at [592, 456] on input "checkbox" at bounding box center [599, 449] width 26 height 26
checkbox input "true"
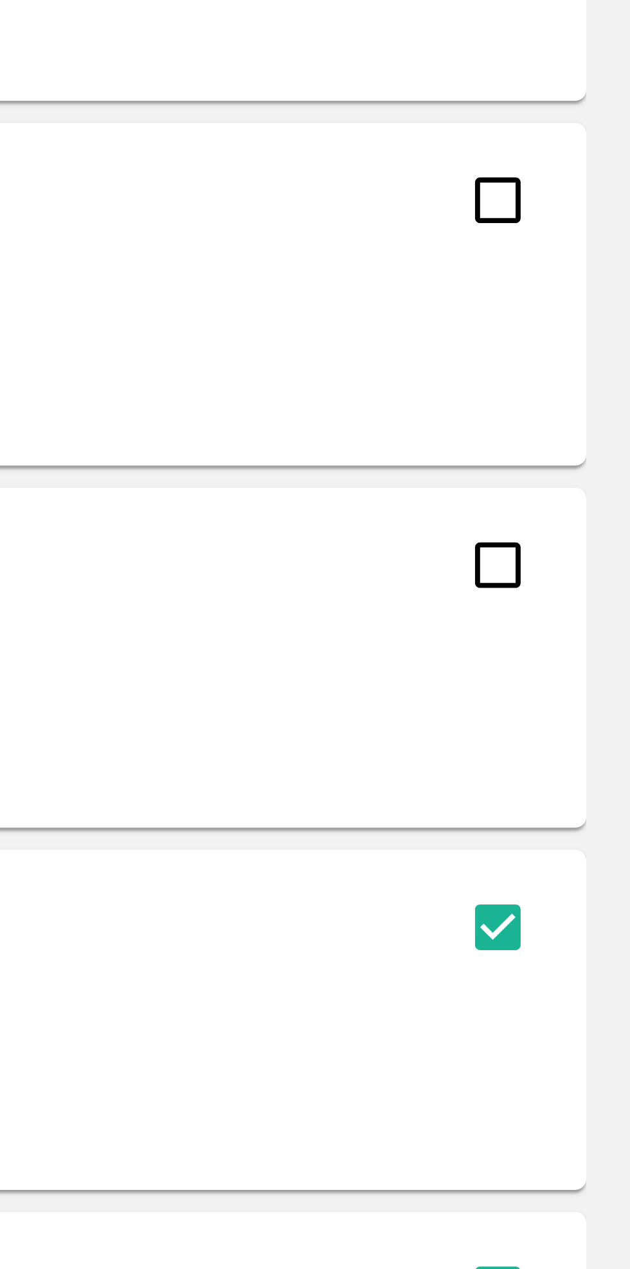
click at [602, 372] on input "checkbox" at bounding box center [599, 365] width 26 height 26
checkbox input "true"
click at [598, 289] on input "checkbox" at bounding box center [599, 280] width 26 height 26
checkbox input "true"
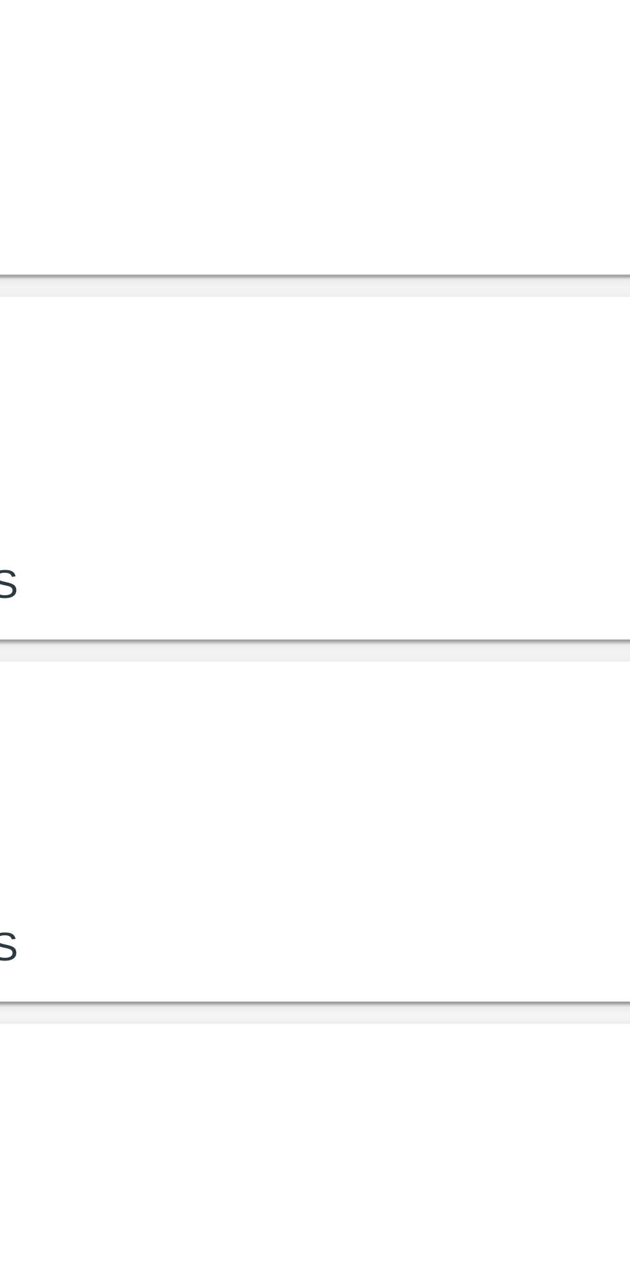
click at [409, 407] on p "FARM EXPRESS" at bounding box center [463, 413] width 297 height 14
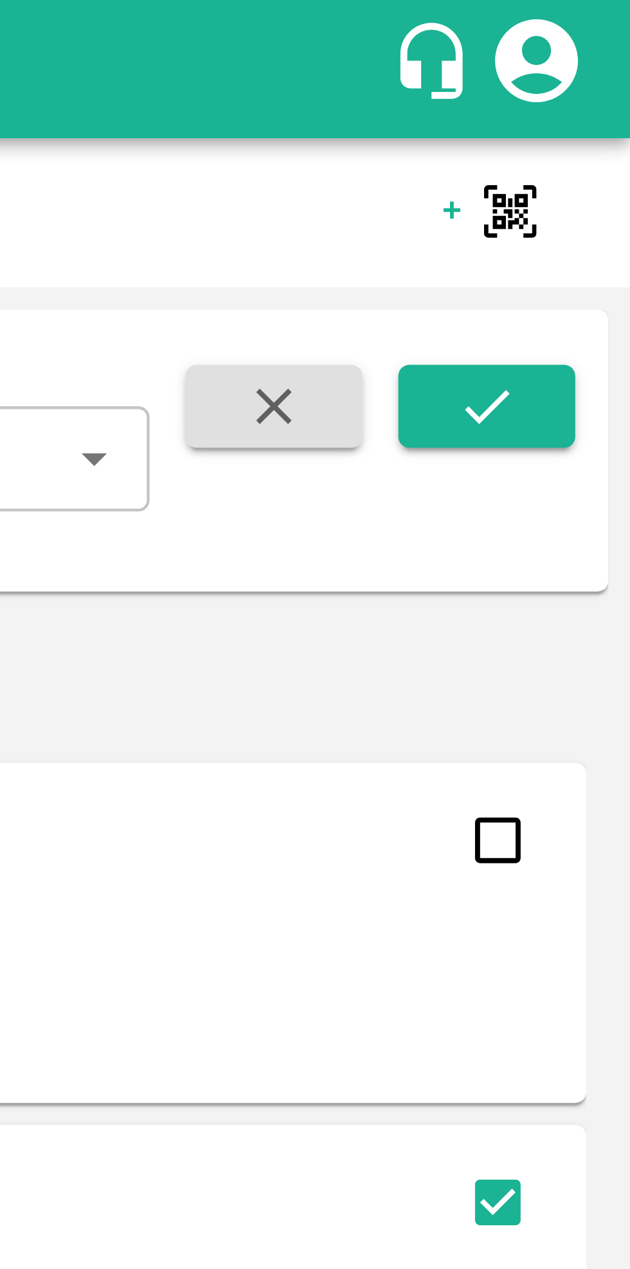
click at [598, 200] on input "checkbox" at bounding box center [599, 196] width 26 height 26
checkbox input "true"
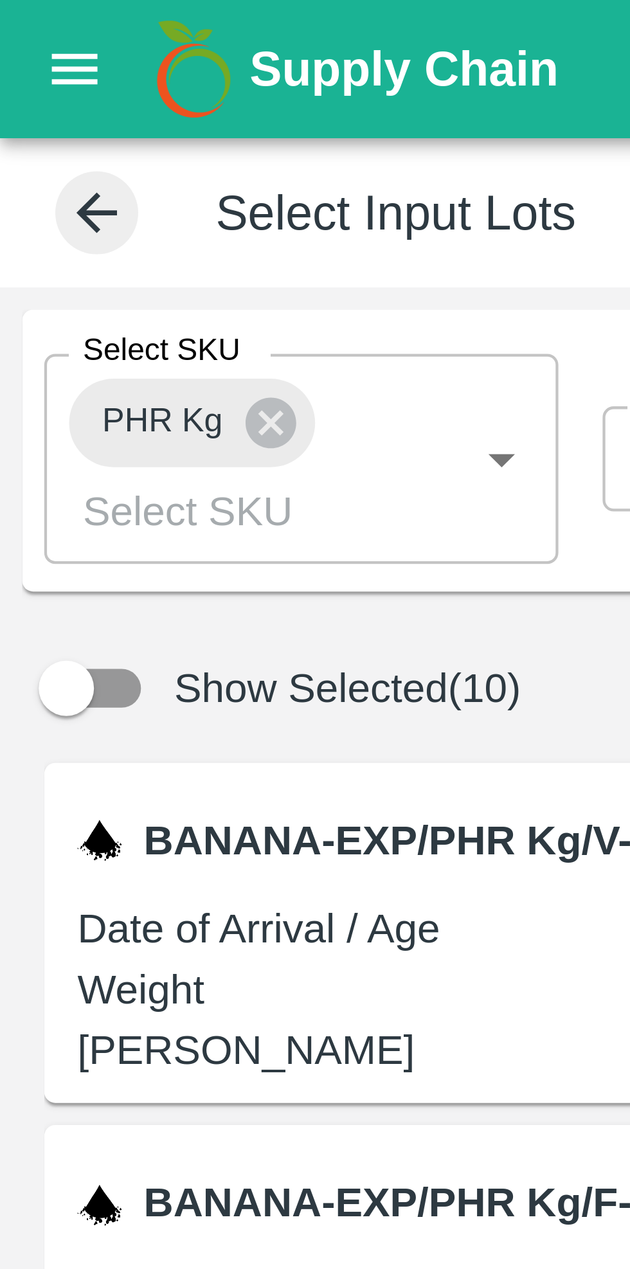
click at [62, 102] on icon at bounding box center [63, 99] width 12 height 12
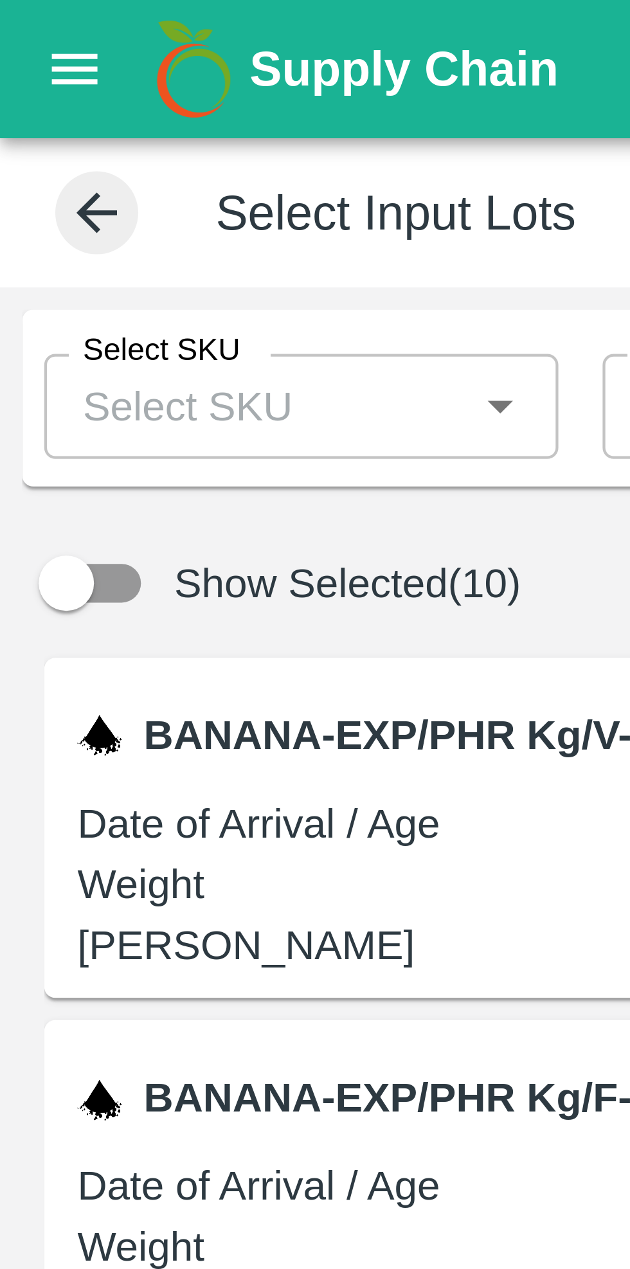
click at [48, 91] on input "Select SKU" at bounding box center [59, 94] width 91 height 17
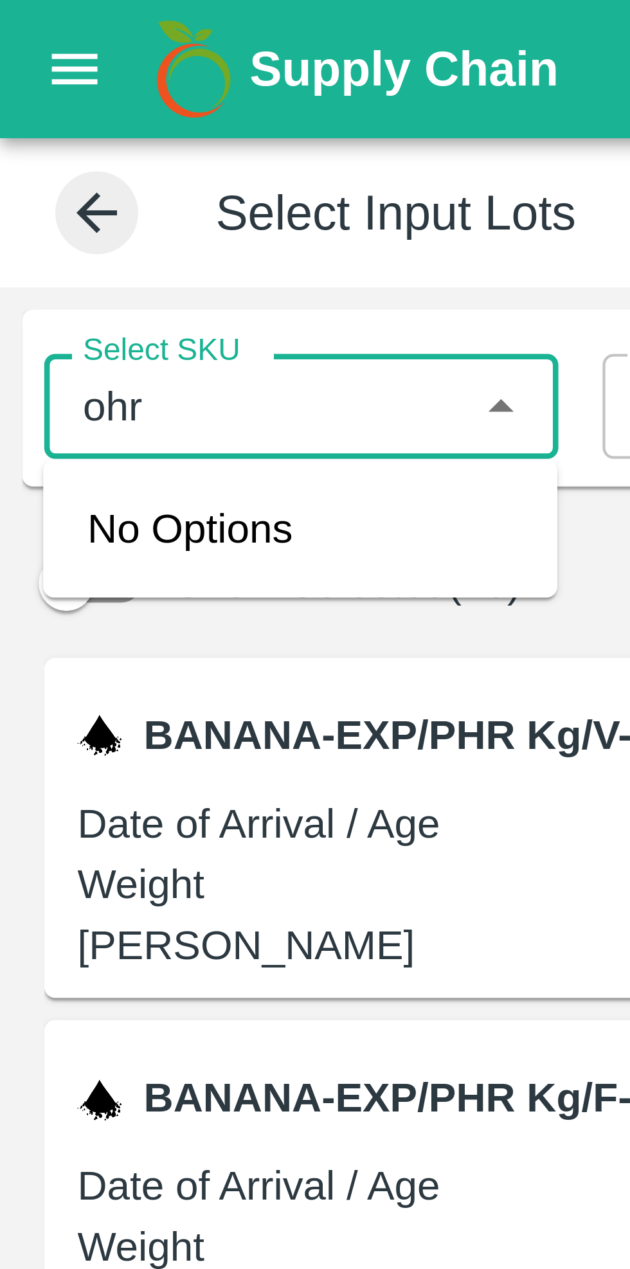
type input "ohr"
click at [21, 53] on icon at bounding box center [22, 49] width 14 height 14
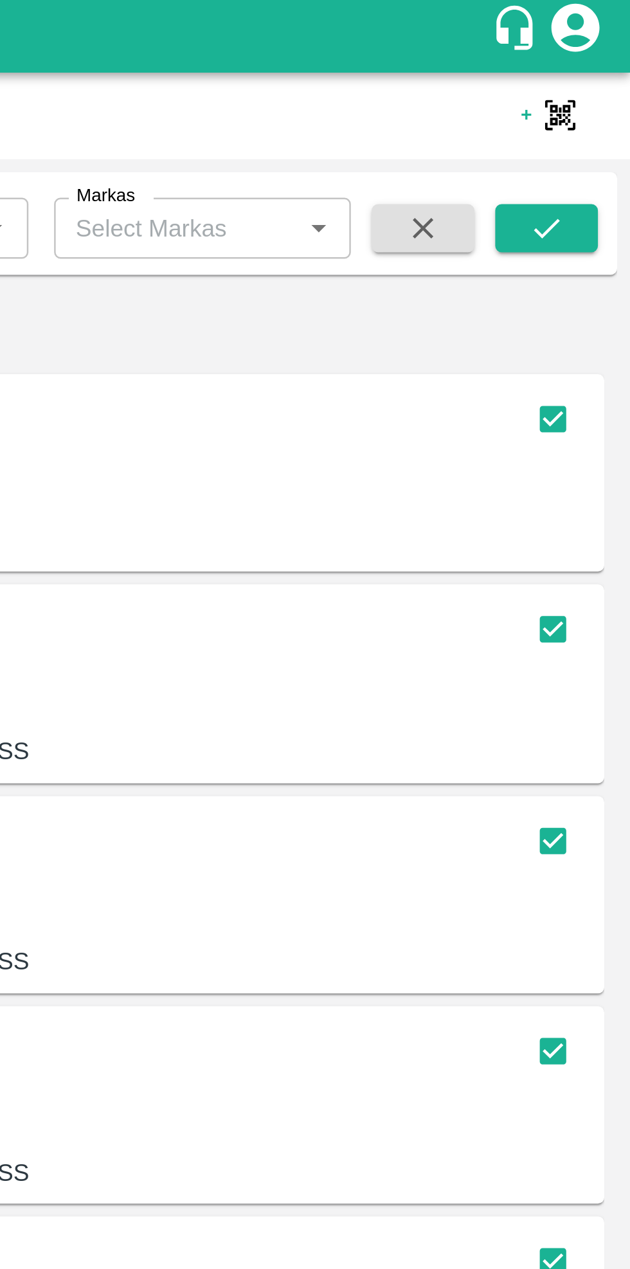
click at [554, 100] on button "button" at bounding box center [546, 94] width 41 height 19
